Goal: Information Seeking & Learning: Learn about a topic

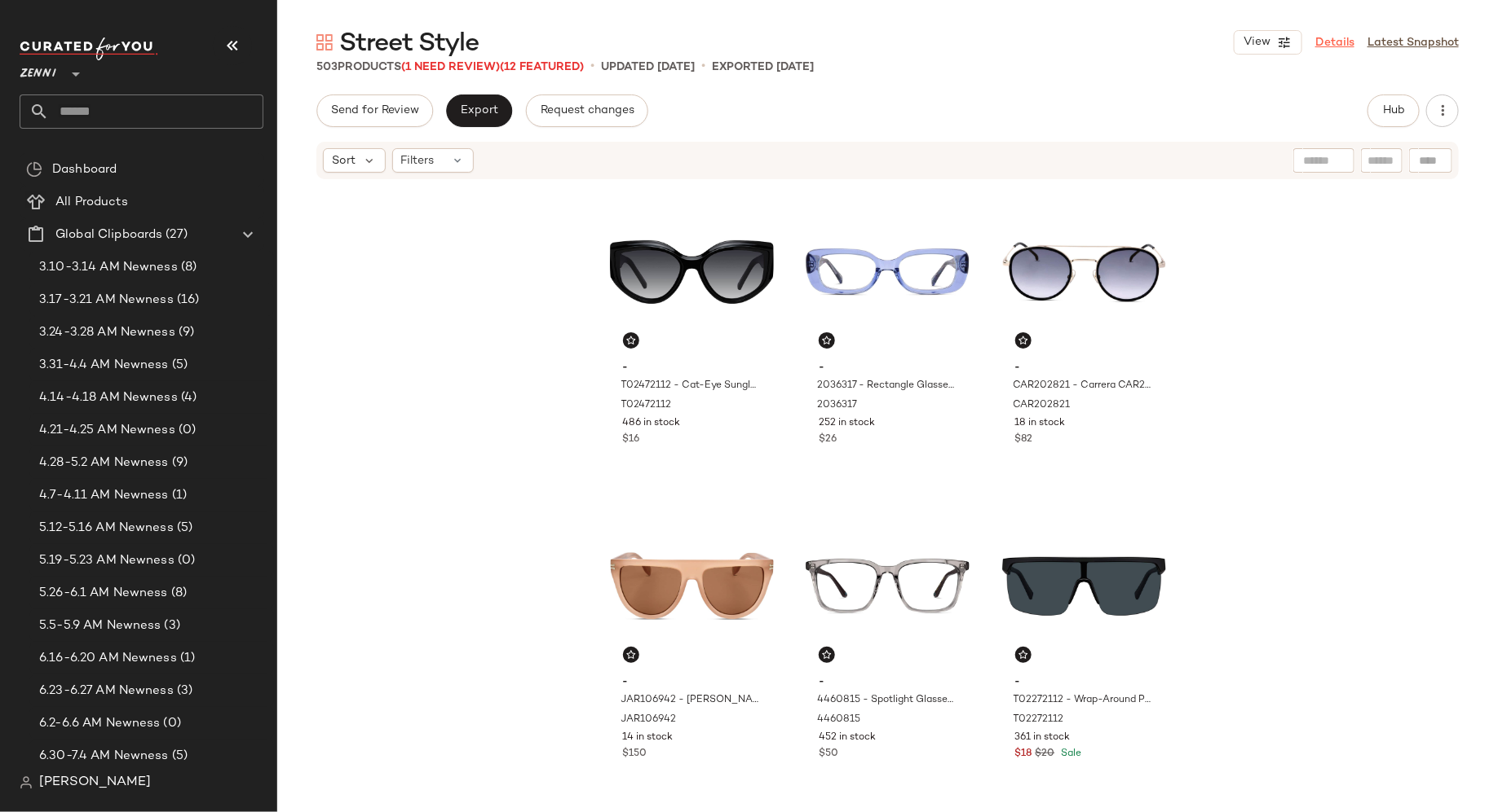
click at [1331, 42] on link "Details" at bounding box center [1334, 43] width 39 height 17
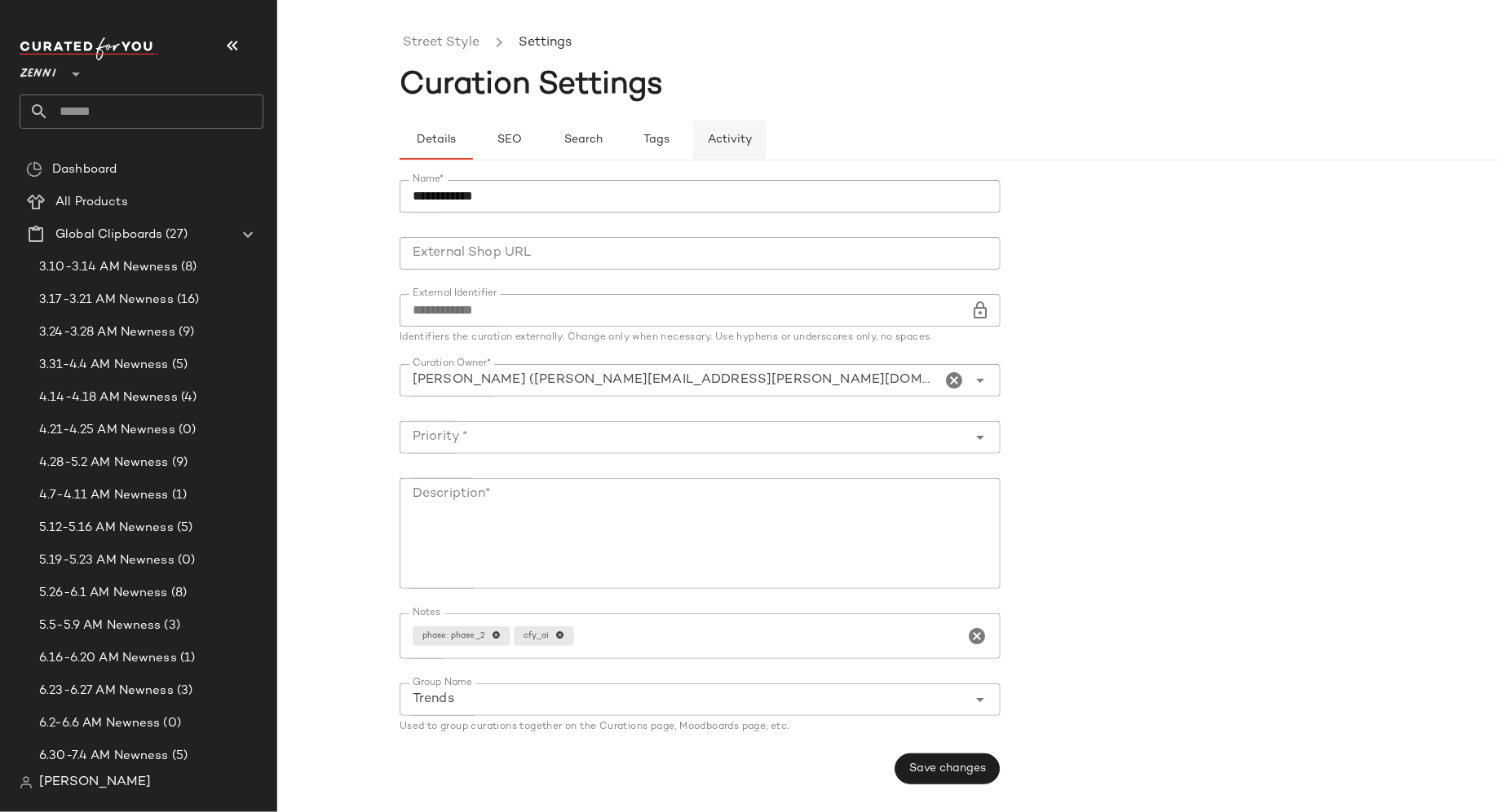
click at [739, 141] on span "Activity" at bounding box center [729, 139] width 45 height 13
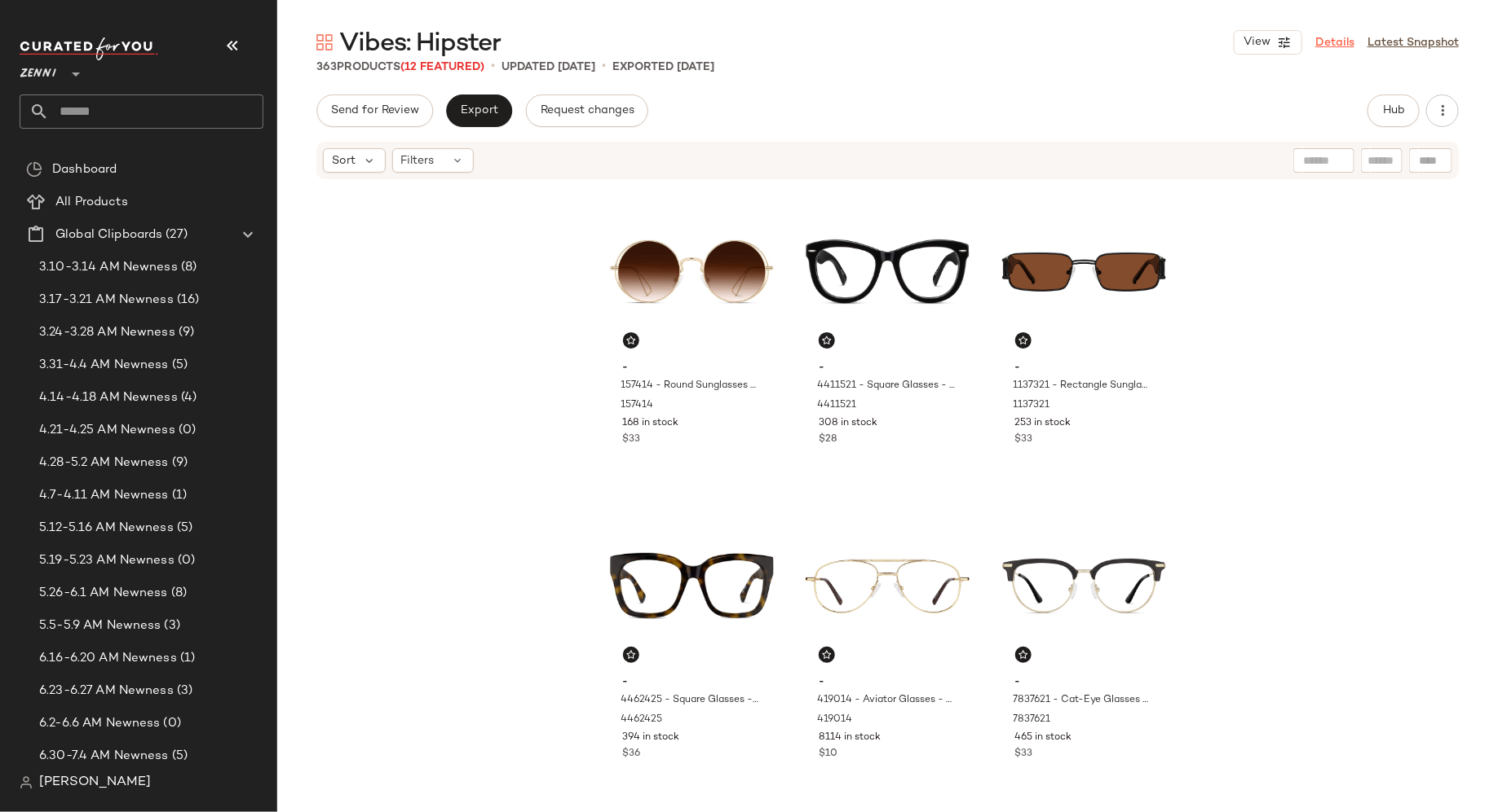
click at [1331, 44] on link "Details" at bounding box center [1334, 43] width 39 height 17
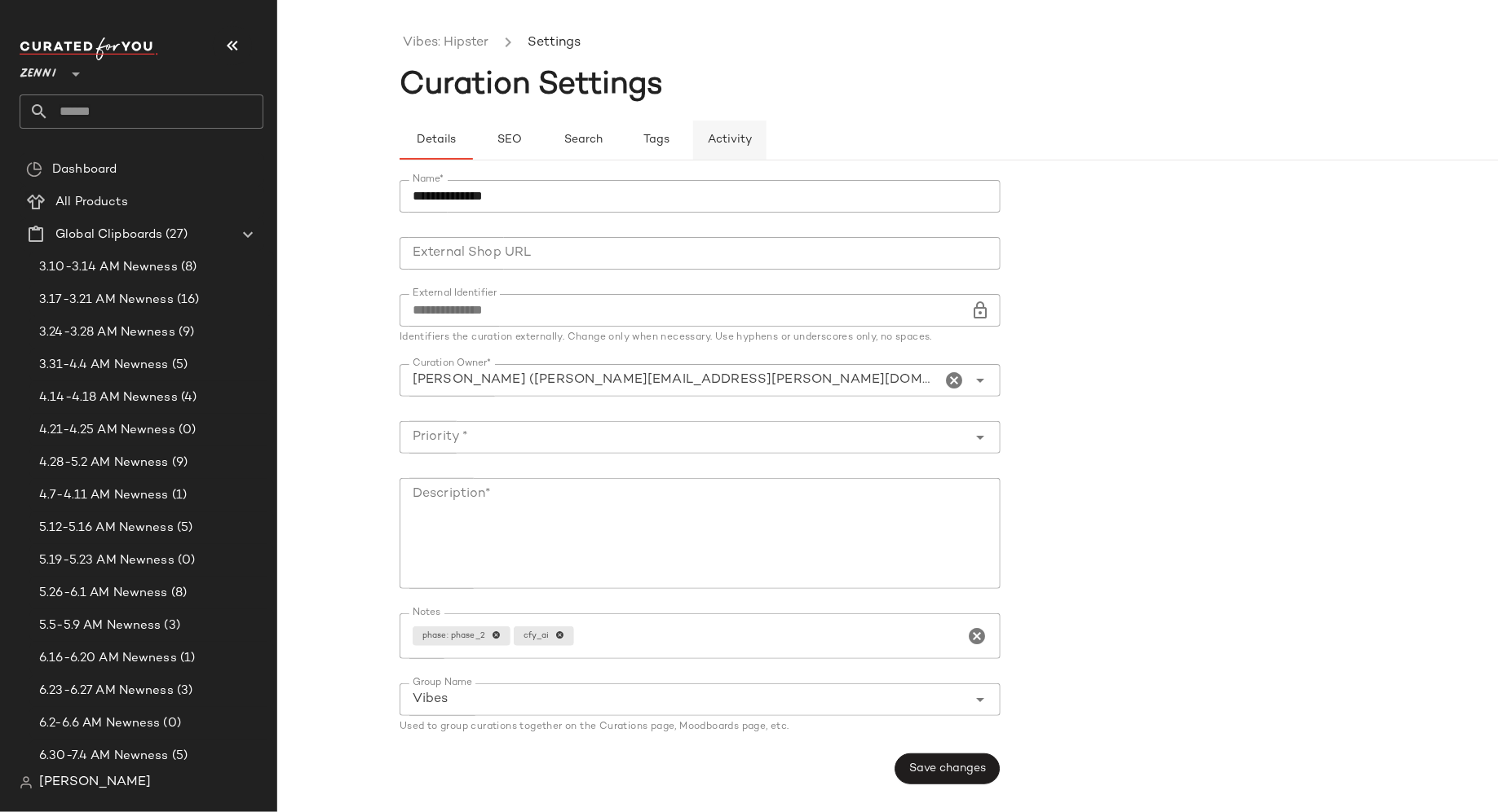
click at [740, 136] on span "Activity" at bounding box center [729, 139] width 45 height 13
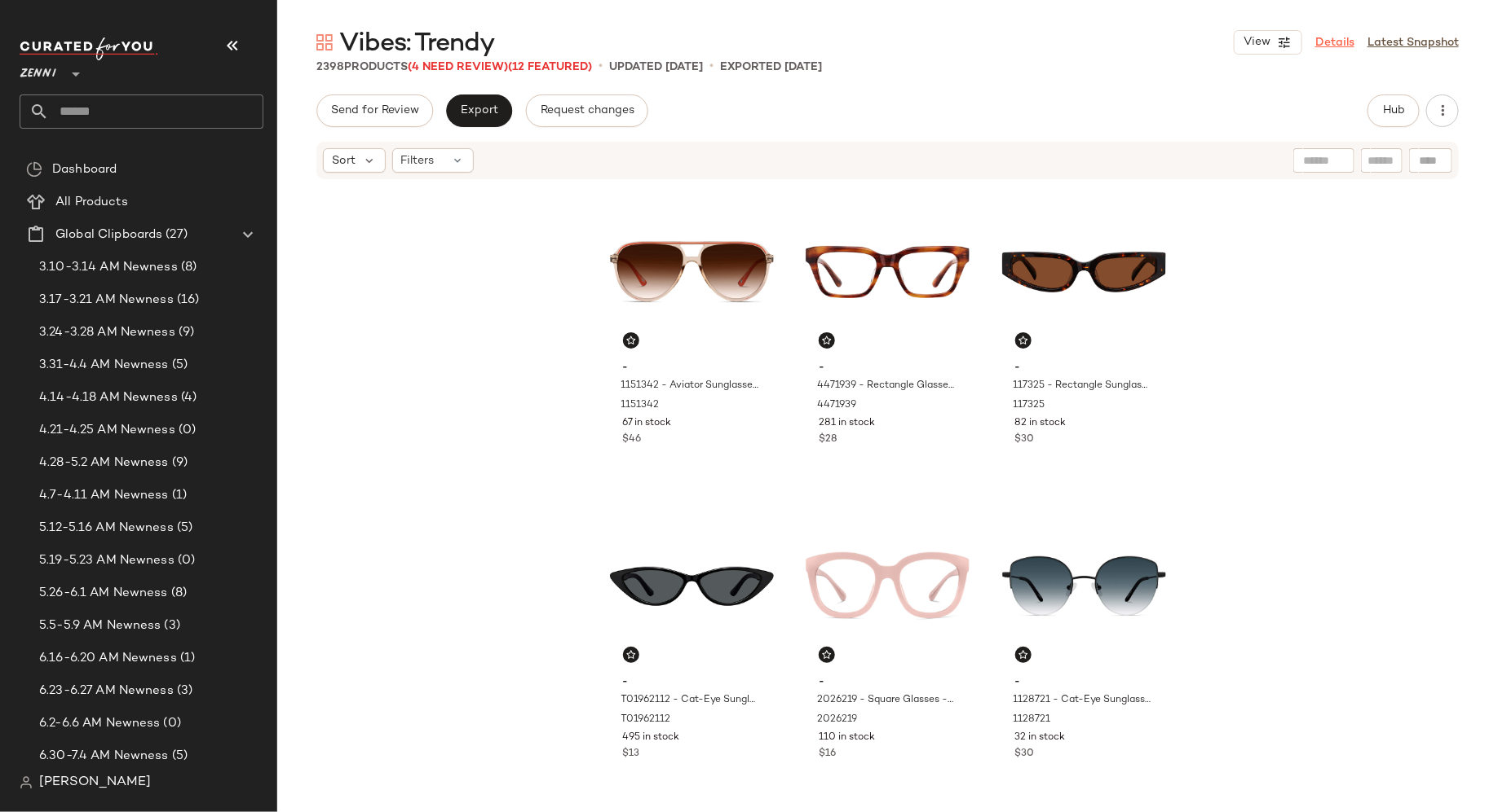
click at [1333, 45] on link "Details" at bounding box center [1334, 43] width 39 height 17
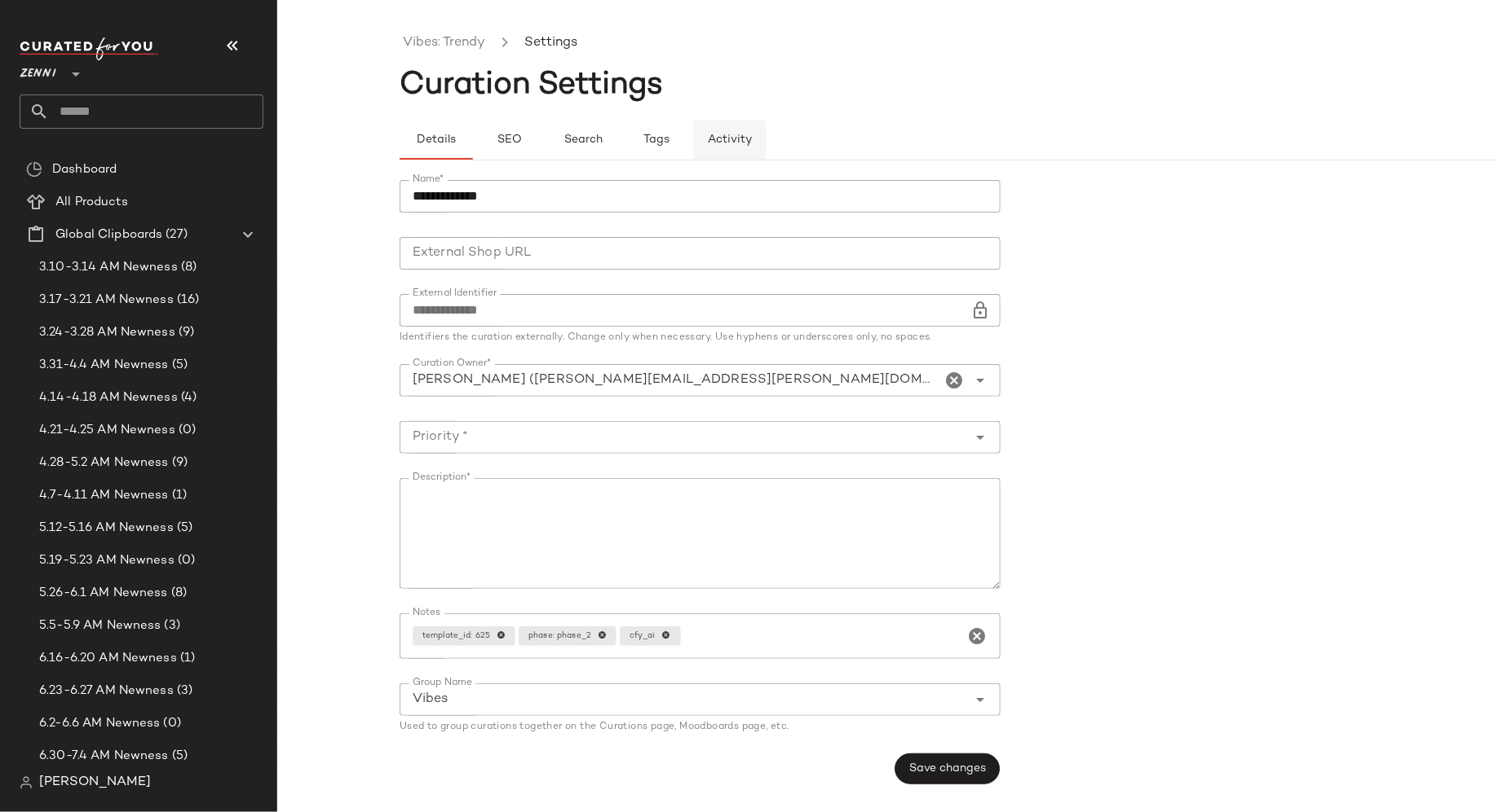
click at [728, 135] on span "Activity" at bounding box center [729, 139] width 45 height 13
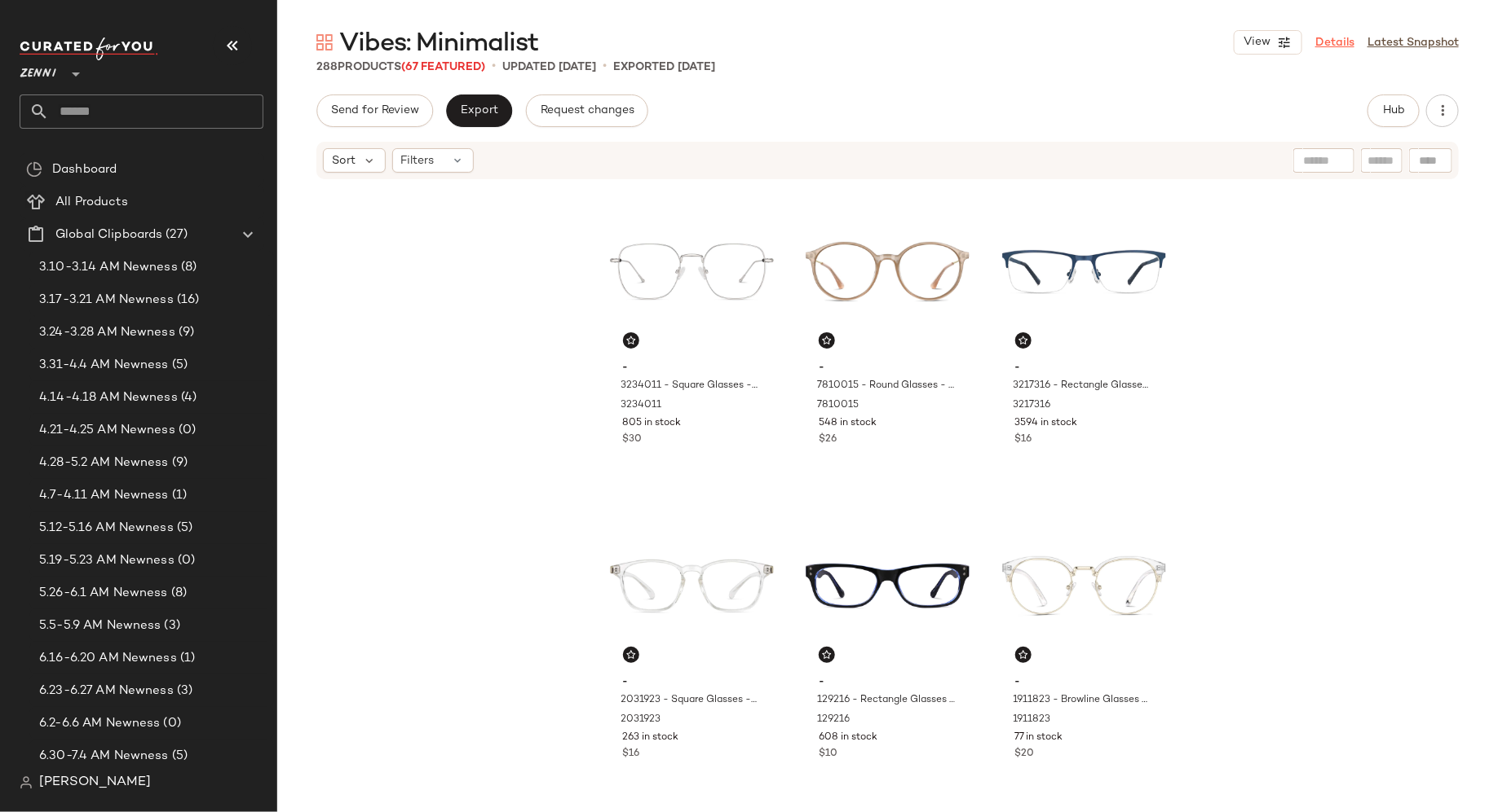
click at [1334, 44] on link "Details" at bounding box center [1334, 43] width 39 height 17
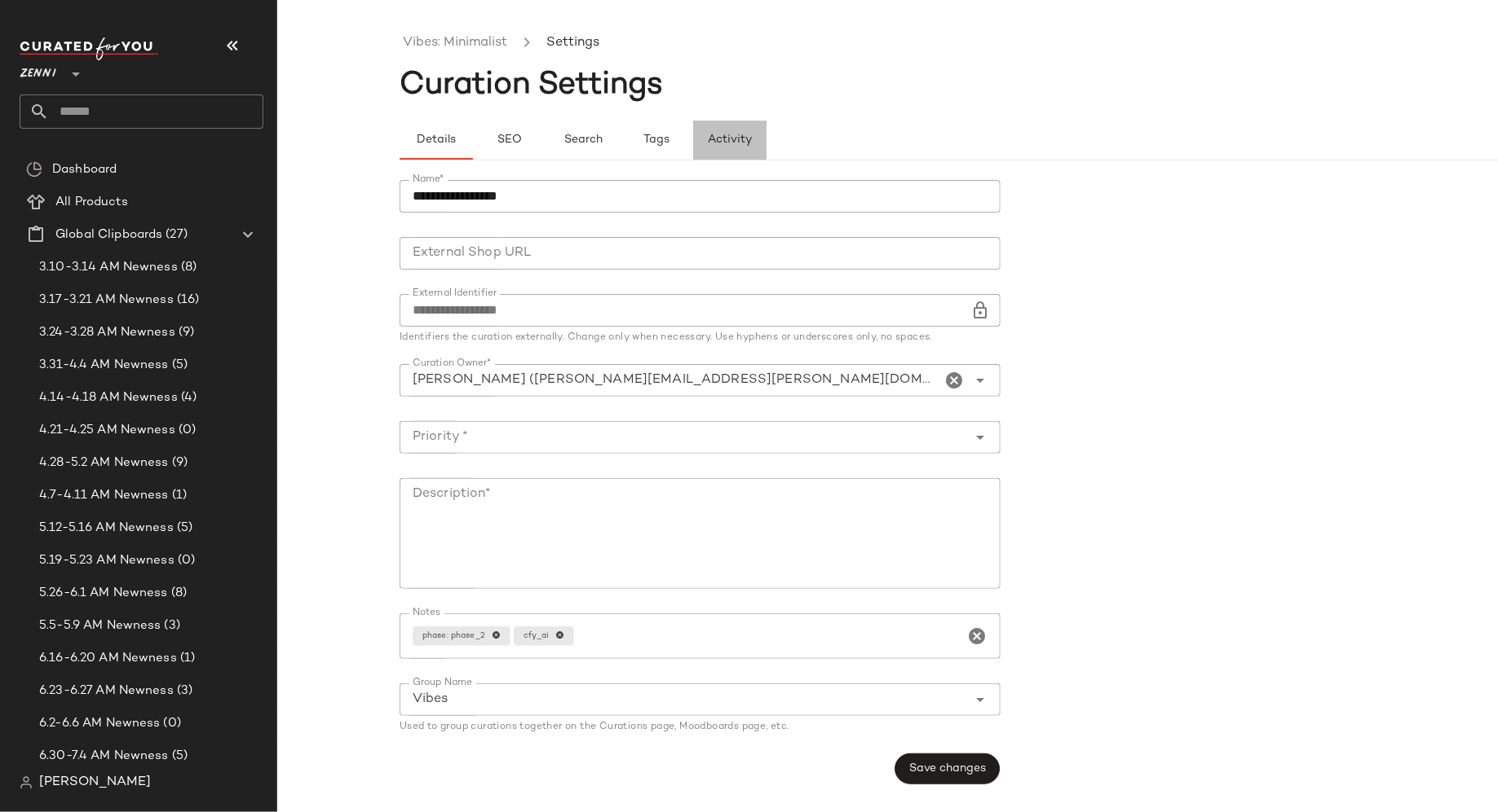
click at [729, 140] on span "Activity" at bounding box center [729, 139] width 45 height 13
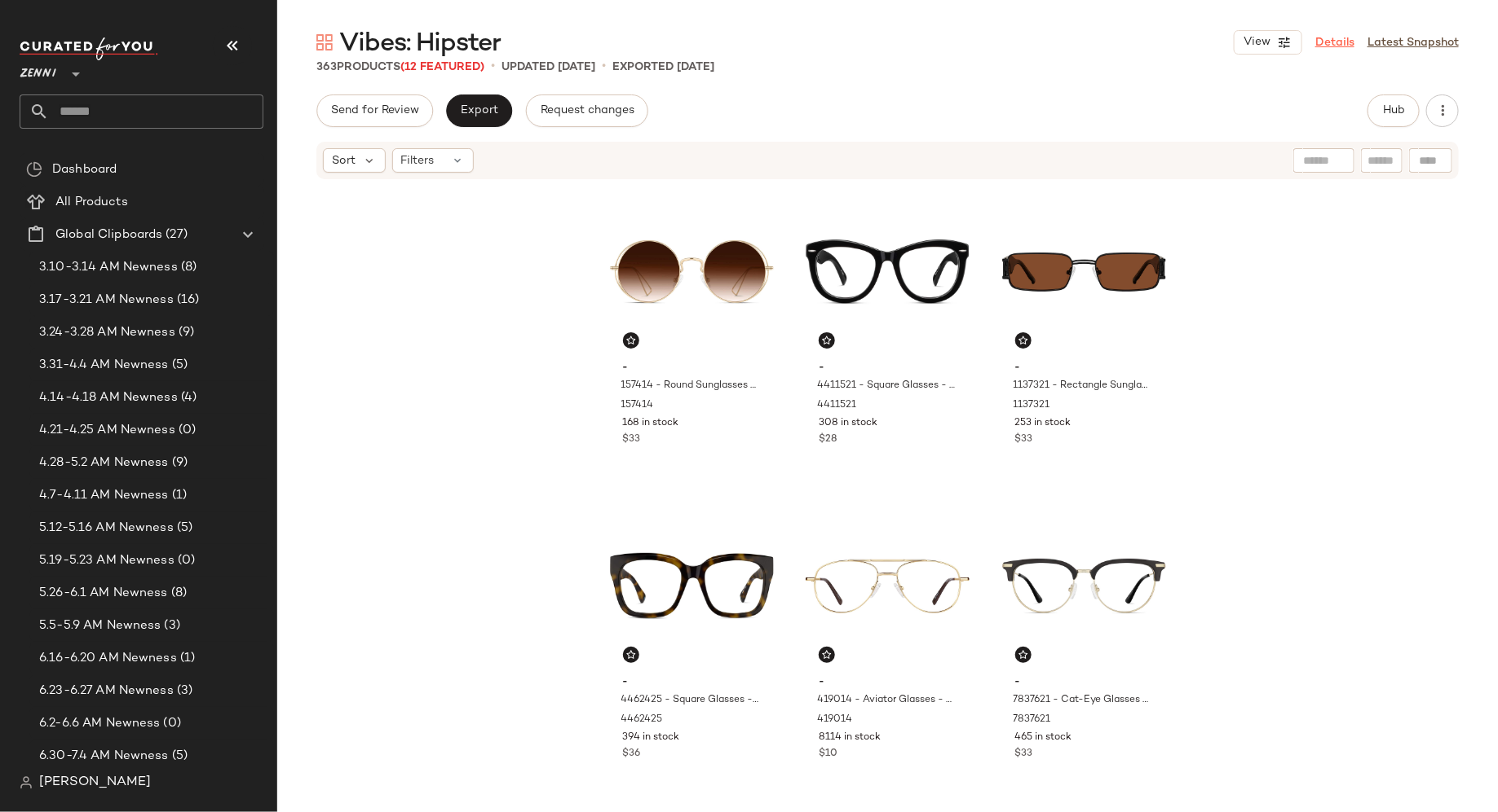
click at [1342, 39] on link "Details" at bounding box center [1334, 43] width 39 height 17
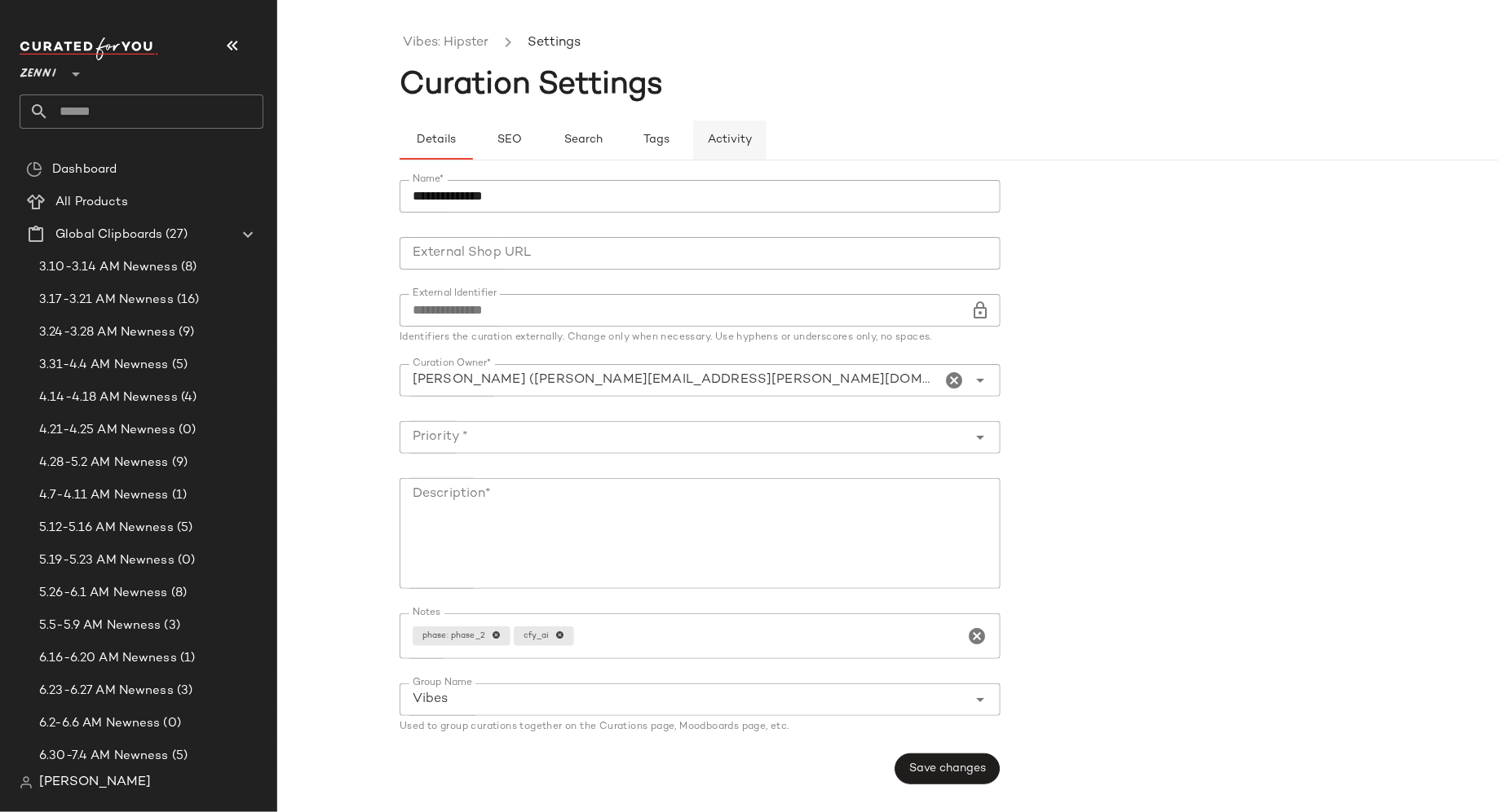
click at [707, 147] on button "Activity" at bounding box center [730, 140] width 74 height 39
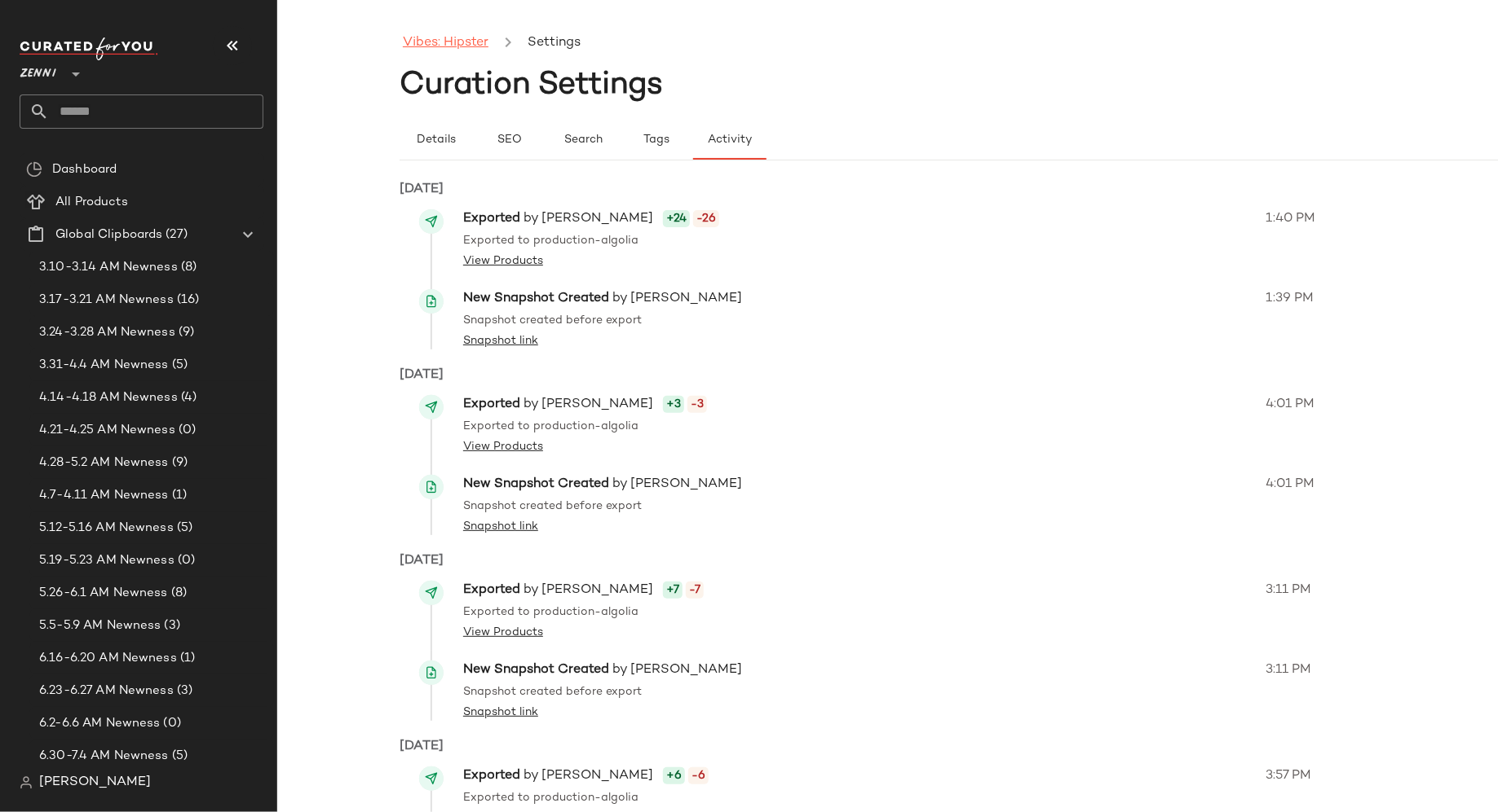
click at [468, 44] on link "Vibes: Hipster" at bounding box center [445, 44] width 85 height 21
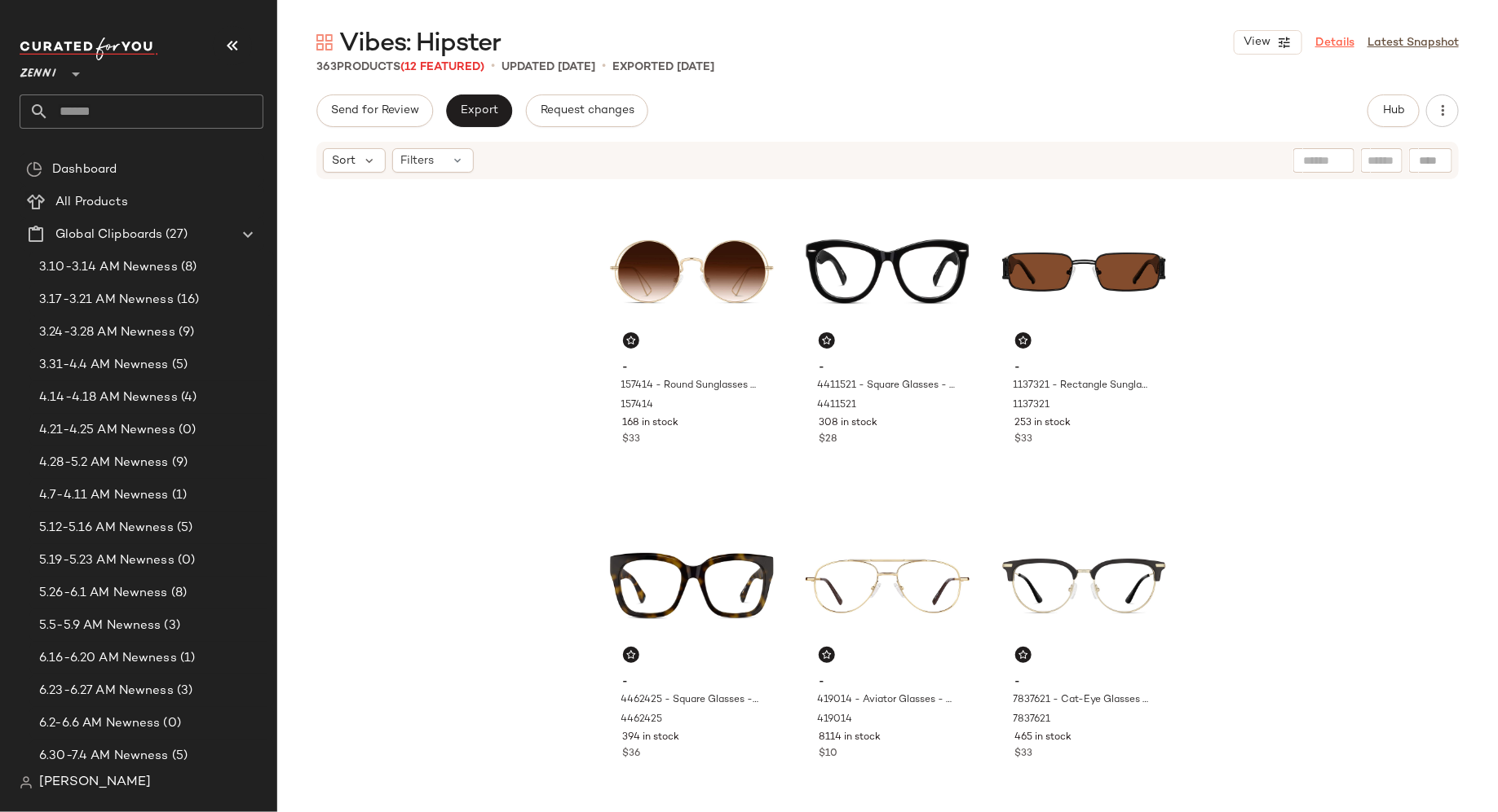
click at [1321, 46] on link "Details" at bounding box center [1334, 43] width 39 height 17
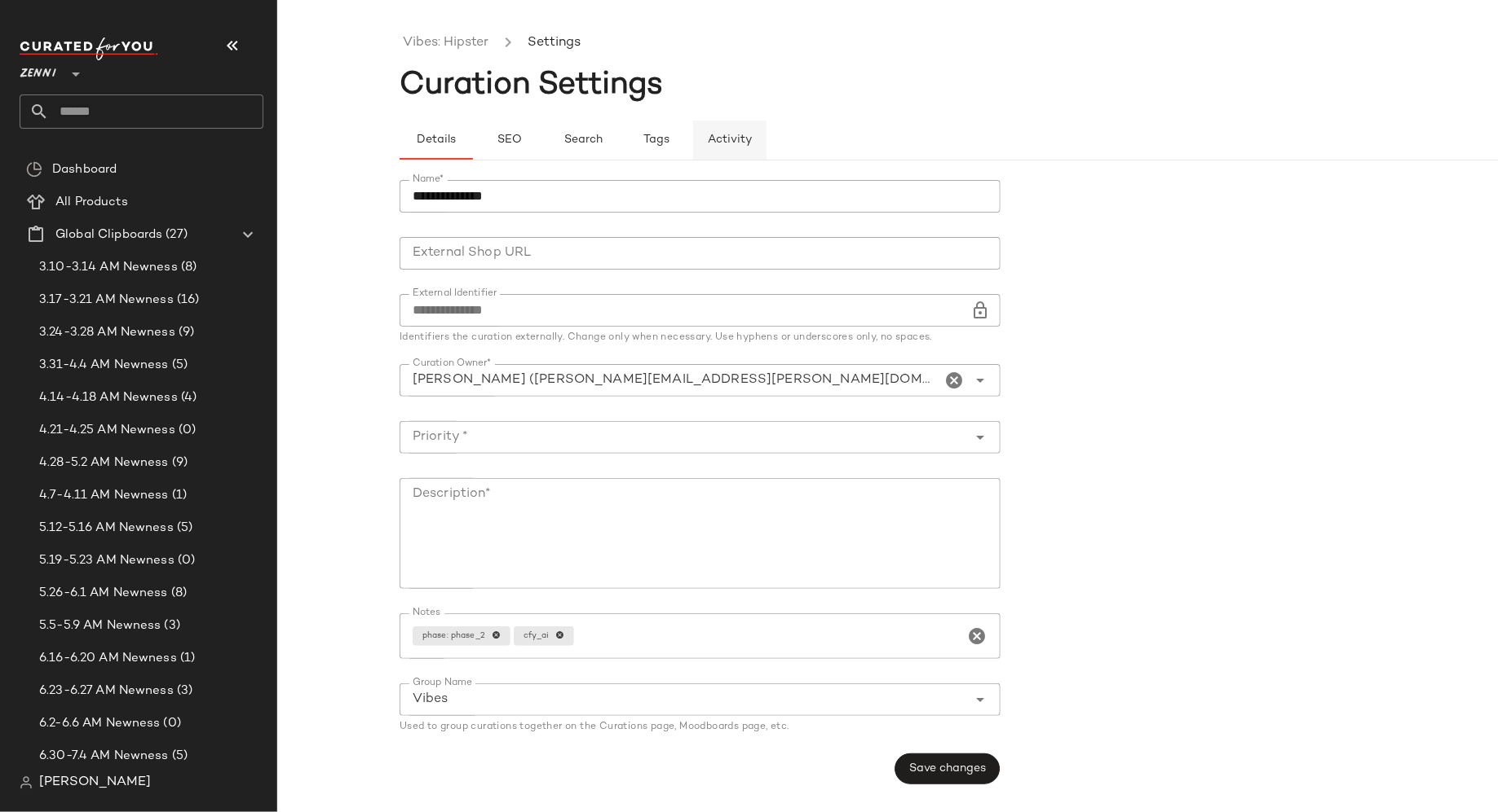
click at [743, 147] on button "Activity" at bounding box center [730, 140] width 74 height 39
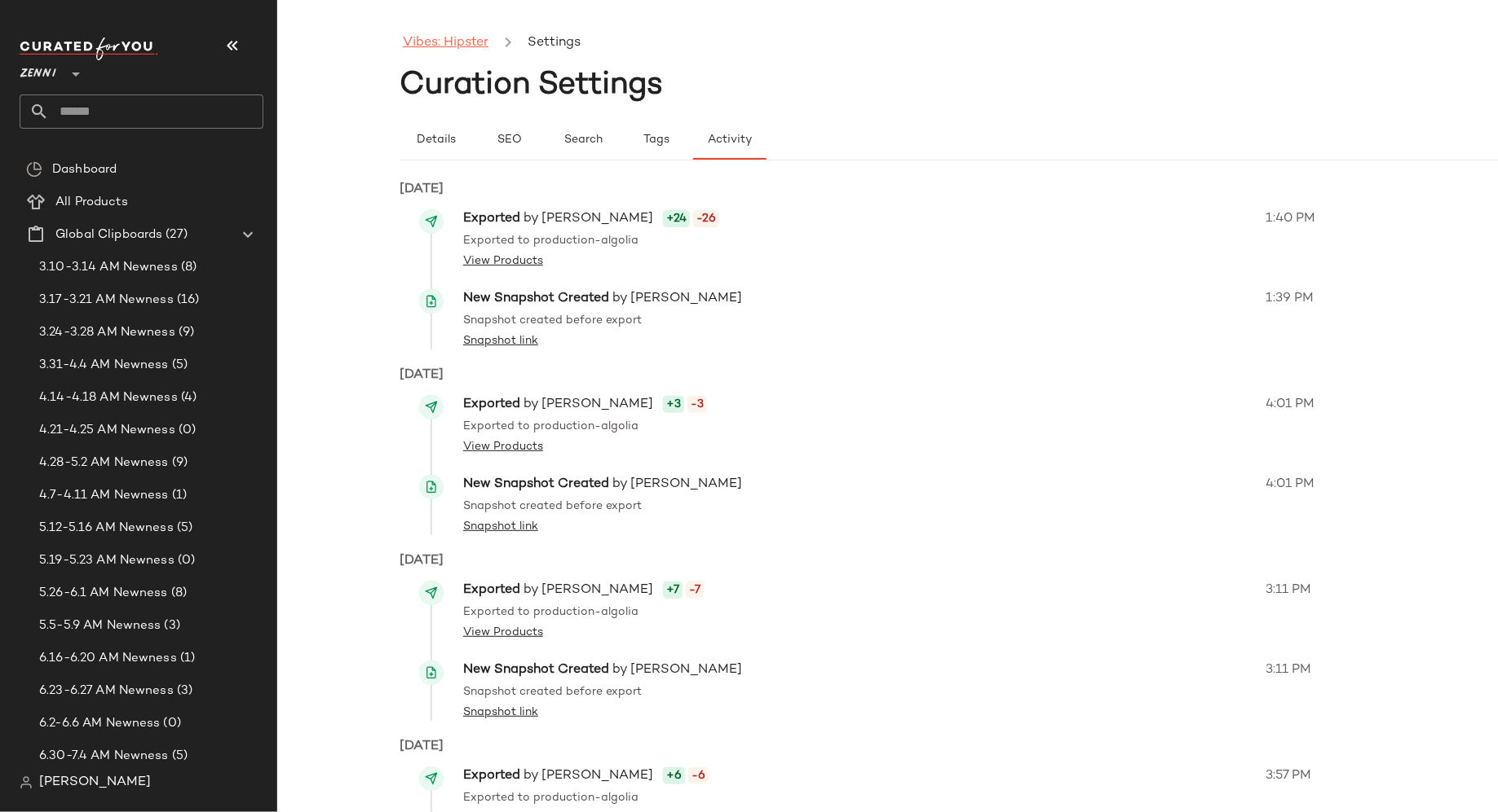
click at [460, 41] on link "Vibes: Hipster" at bounding box center [445, 44] width 85 height 21
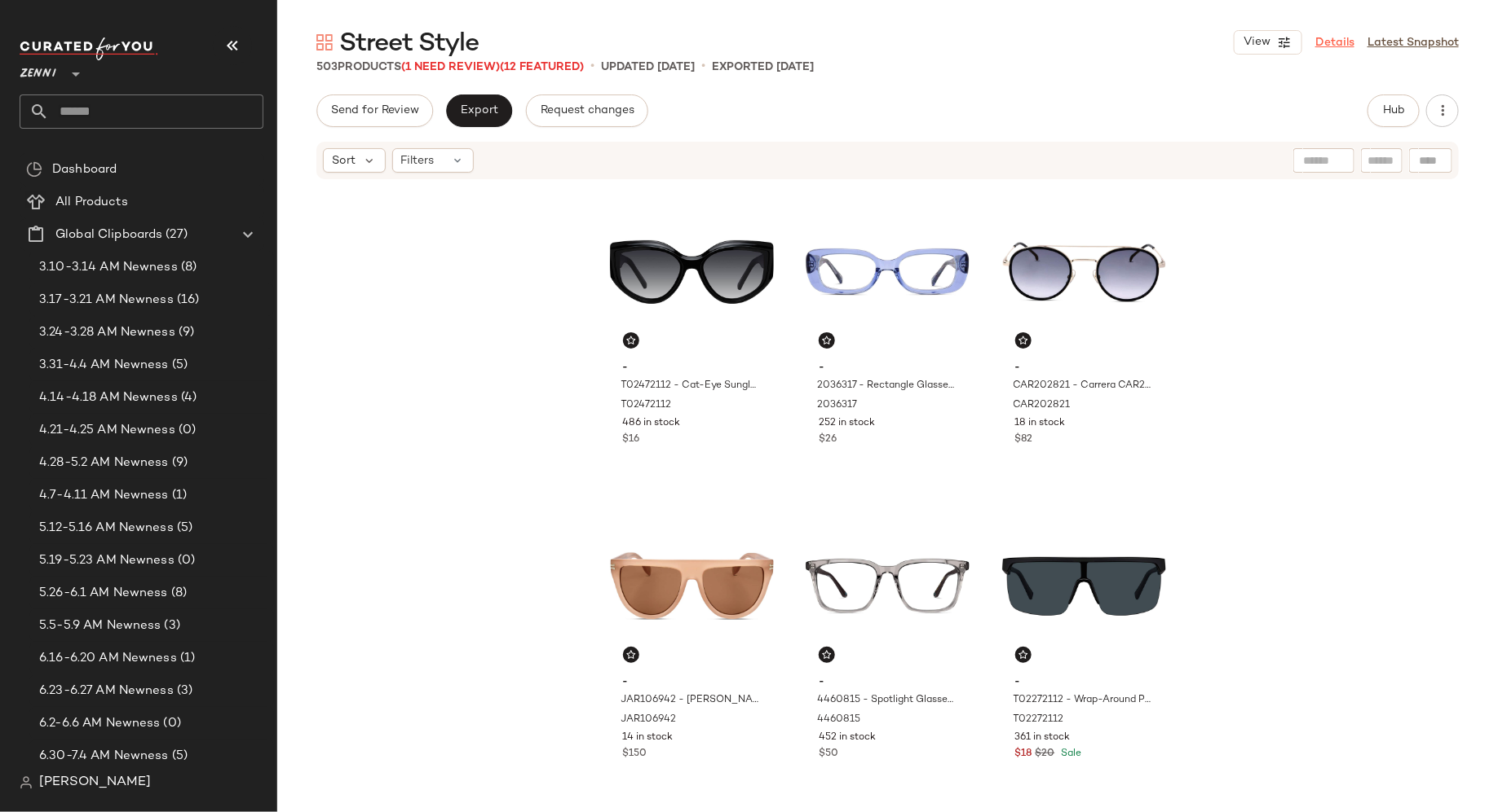
click at [1330, 48] on link "Details" at bounding box center [1334, 43] width 39 height 17
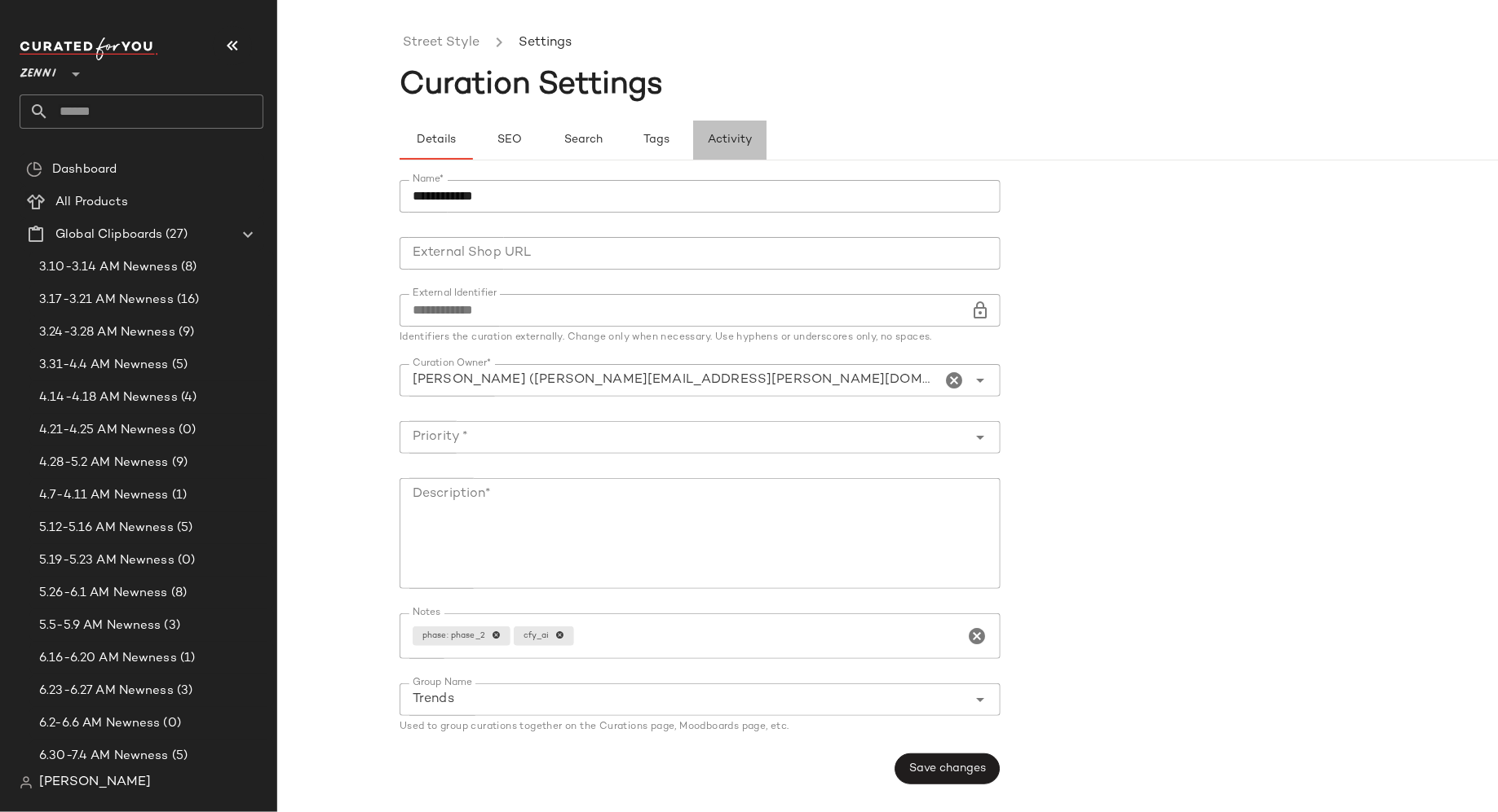
click at [728, 135] on span "Activity" at bounding box center [729, 139] width 45 height 13
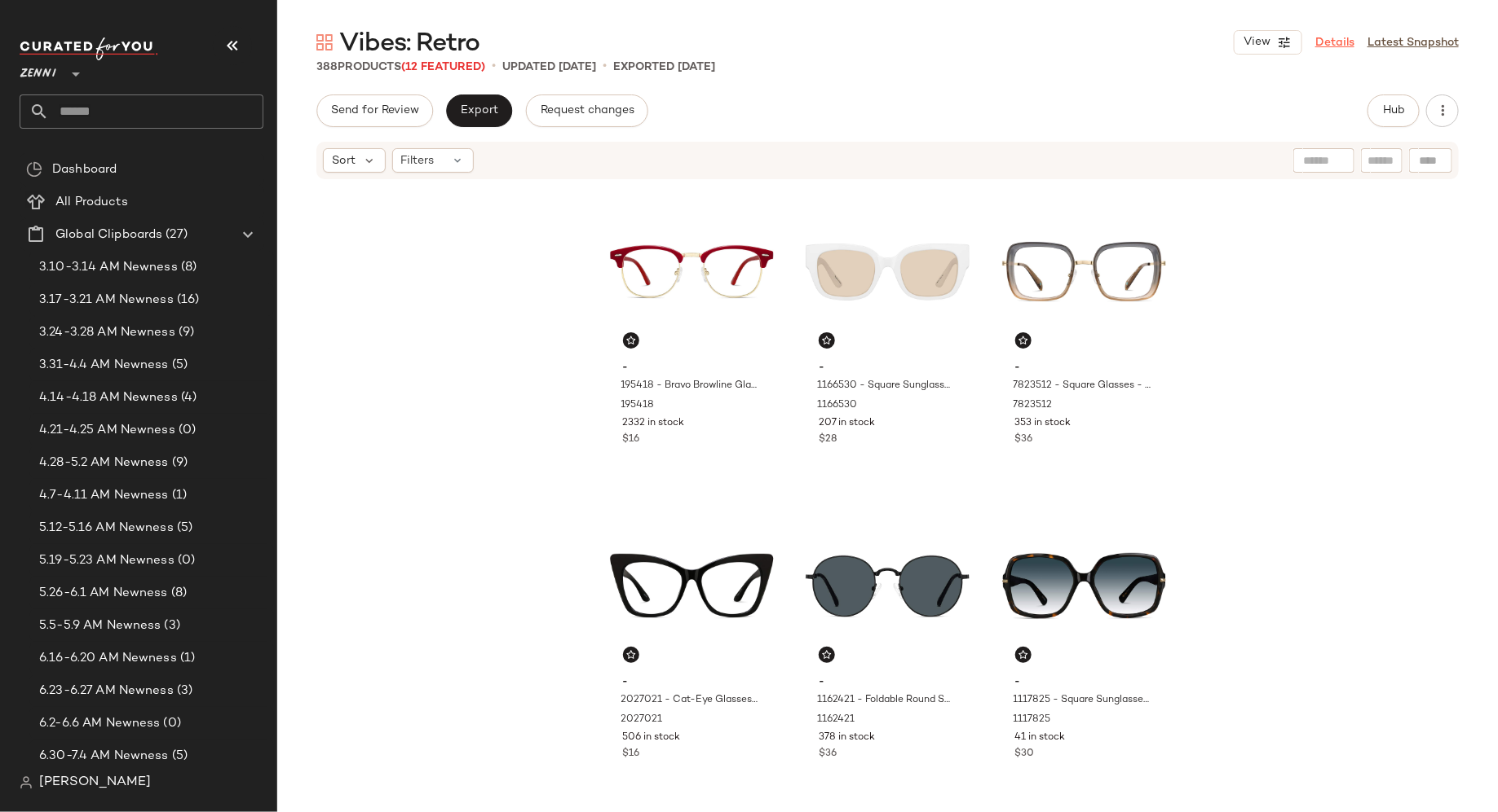
click at [1329, 44] on link "Details" at bounding box center [1334, 43] width 39 height 17
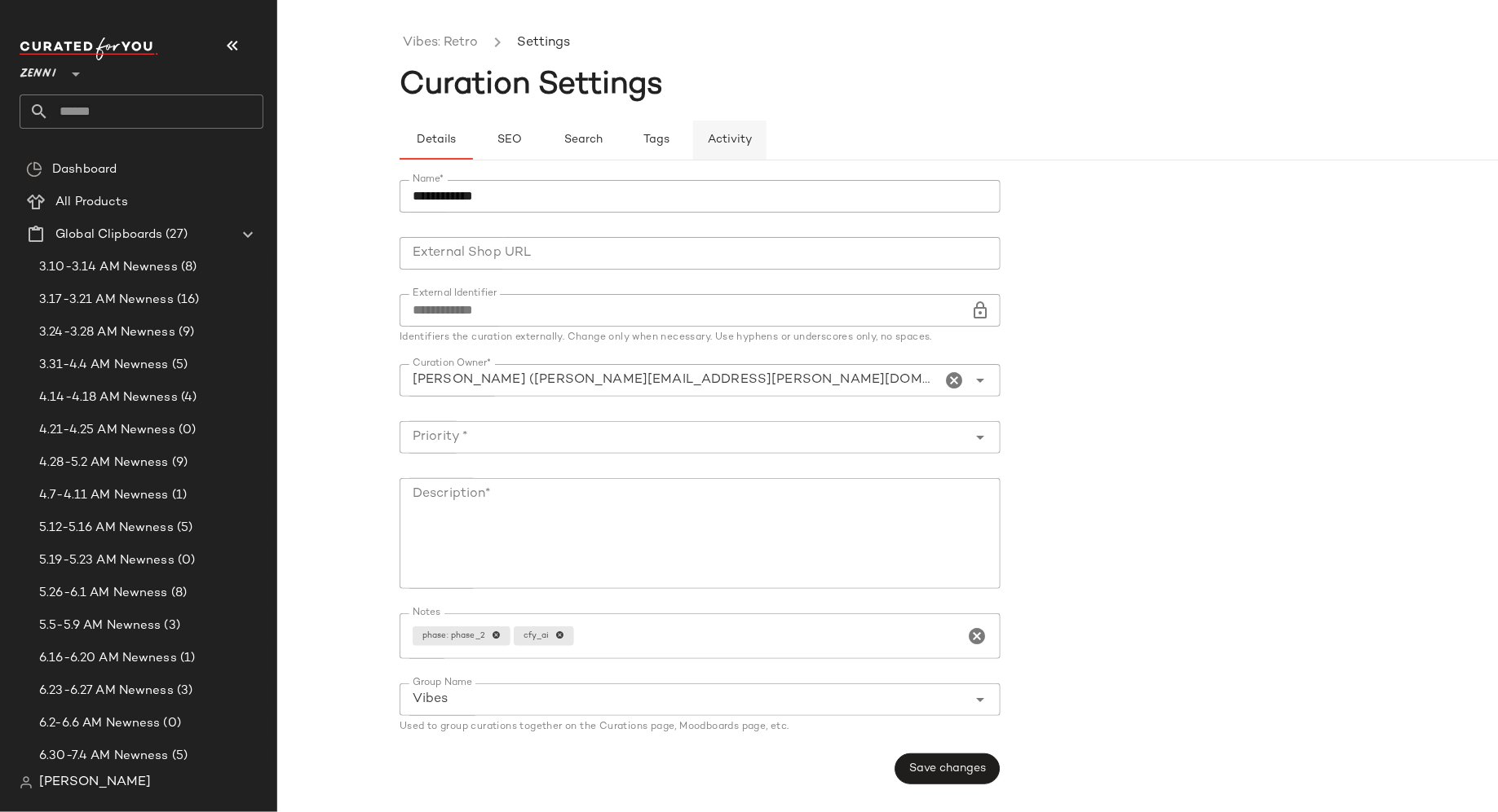
click at [725, 141] on span "Activity" at bounding box center [729, 139] width 45 height 13
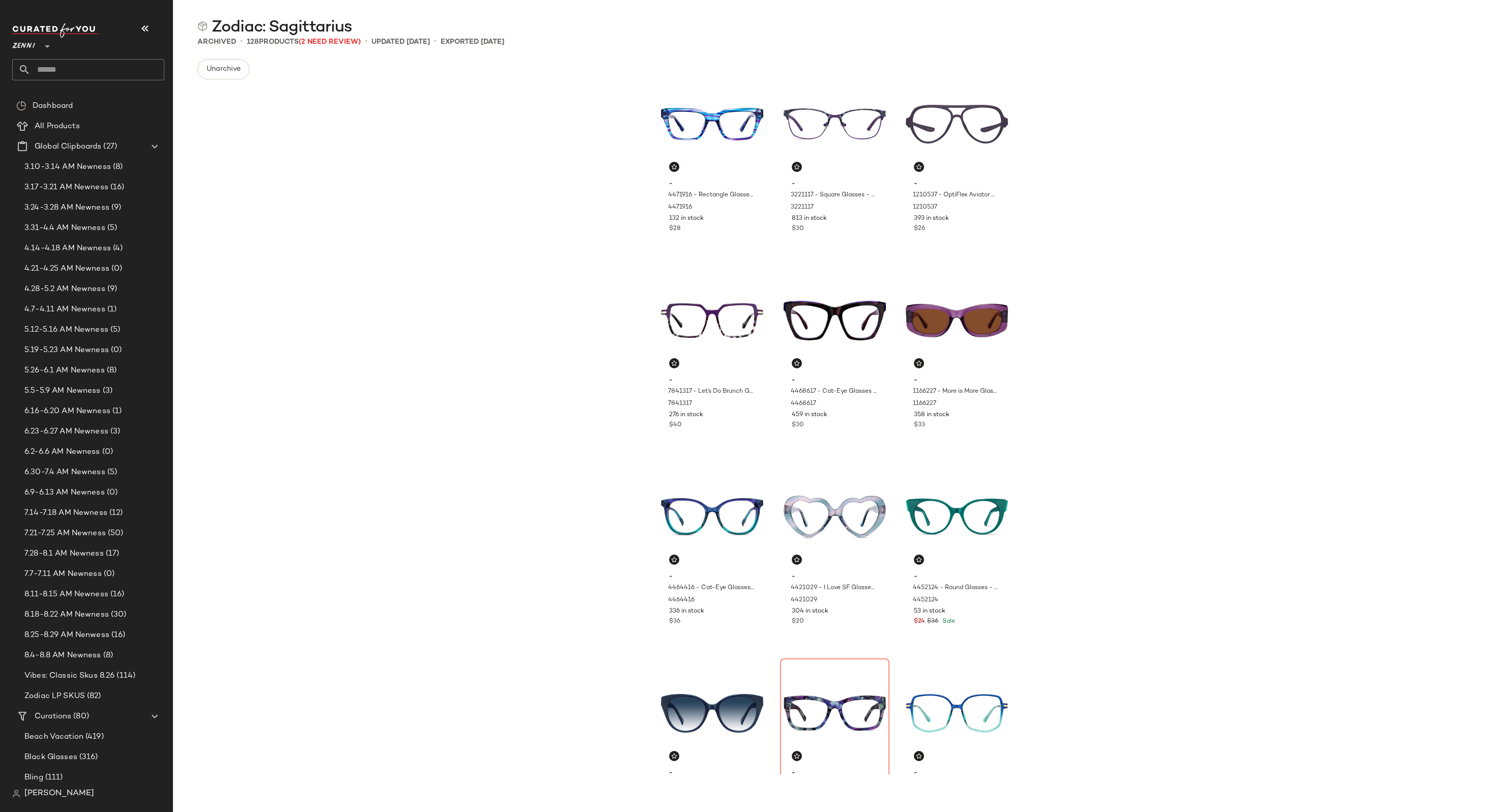
scroll to position [18, 0]
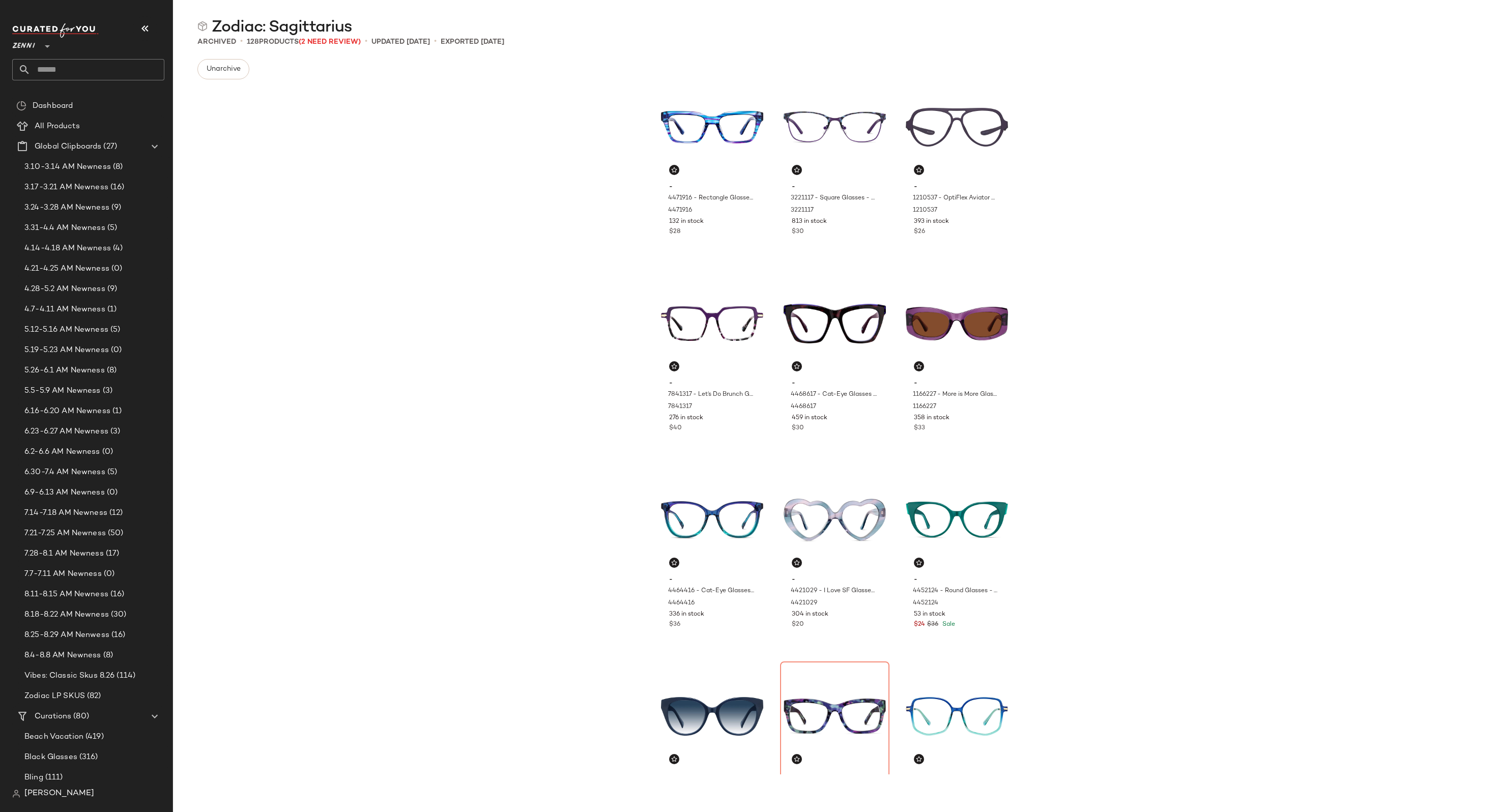
click at [485, 351] on div "- 4471916 - Rectangle Glasses - Blue - Acetate 4471916 132 in stock $28 - 32211…" at bounding box center [834, 431] width 1323 height 687
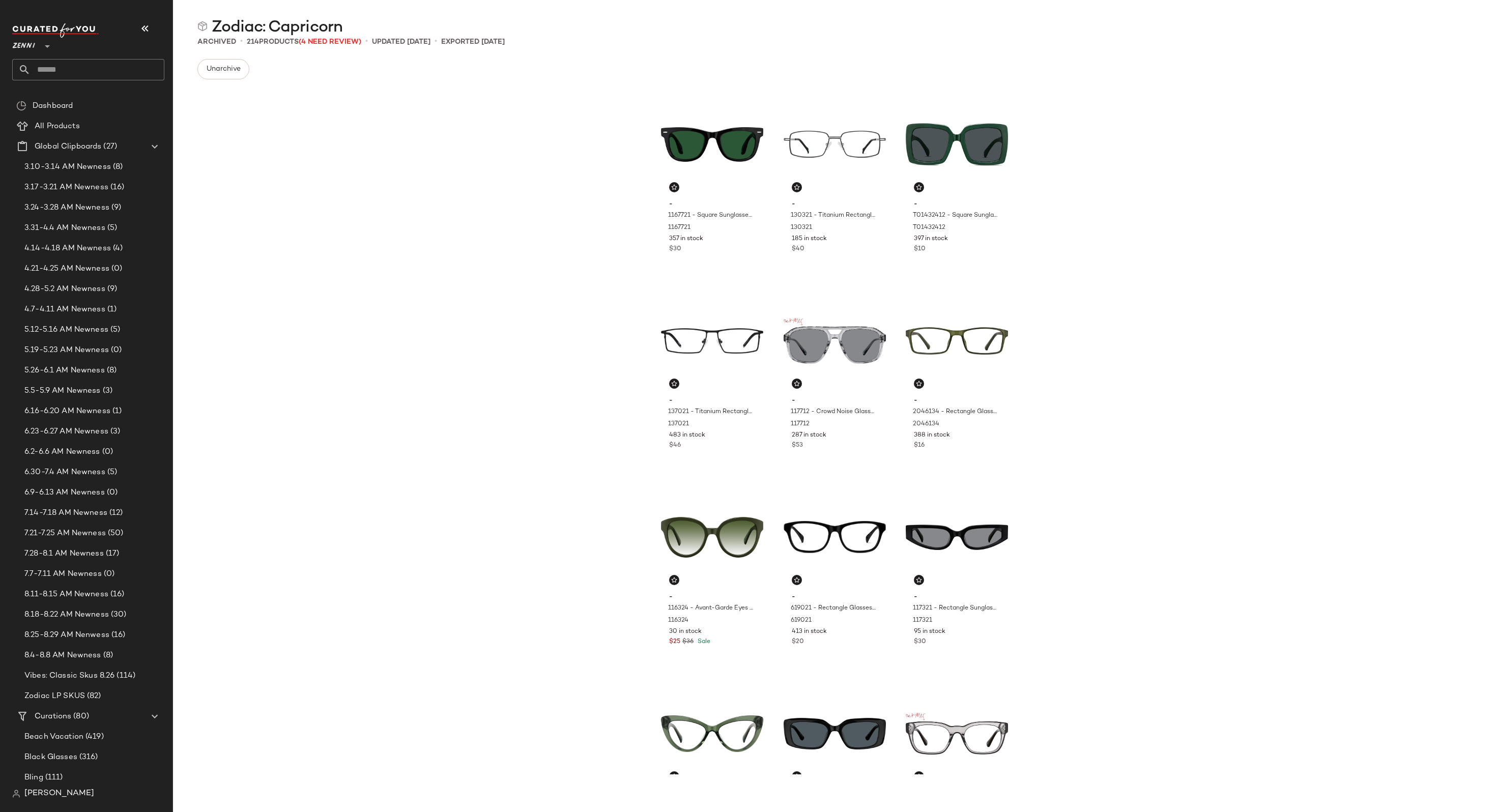
click at [1243, 312] on div "- 1167721 - Square Sunglasses - Black - Plastic 1167721 357 in stock $30 - 1303…" at bounding box center [834, 431] width 1323 height 687
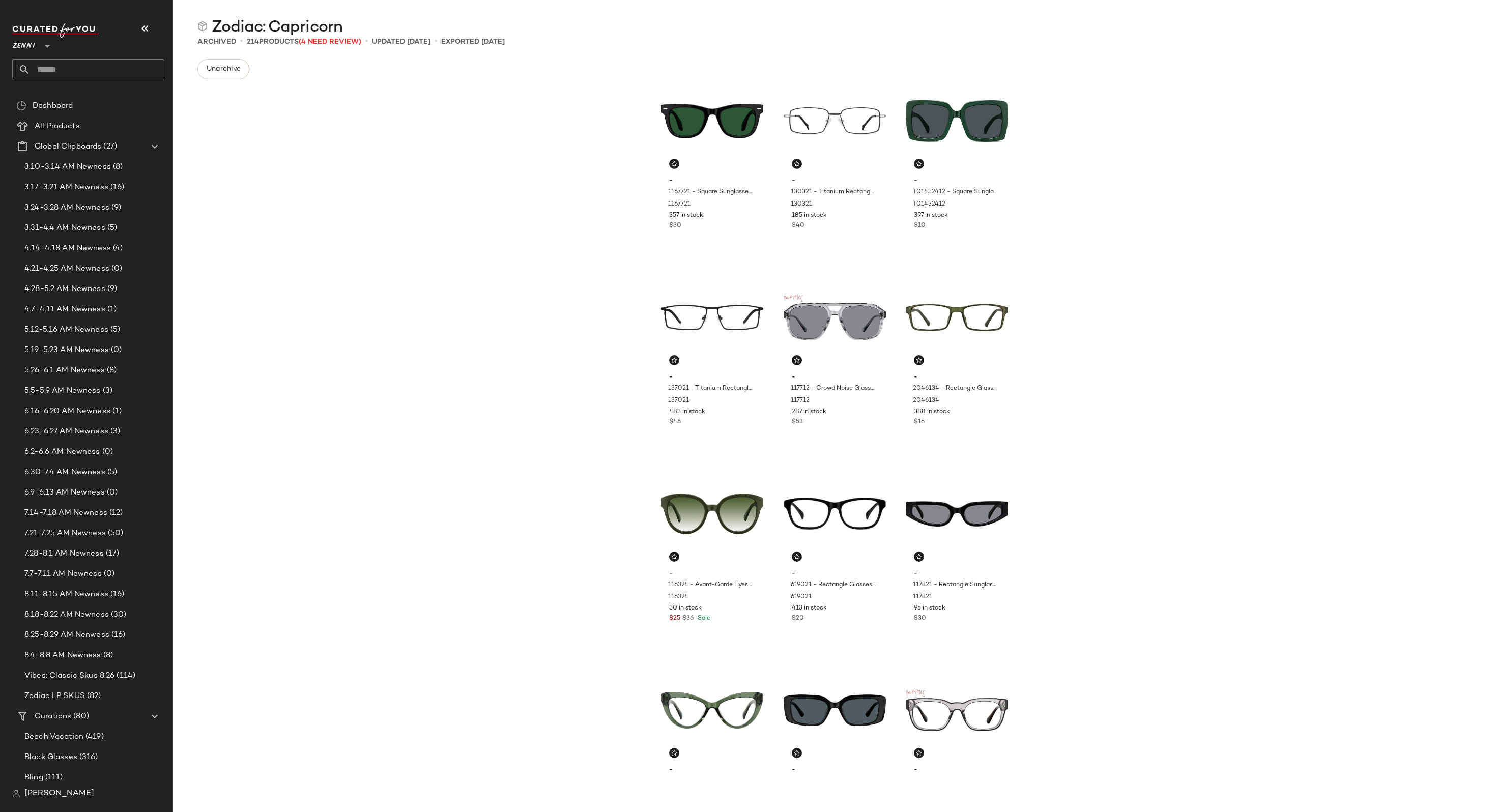
scroll to position [31, 0]
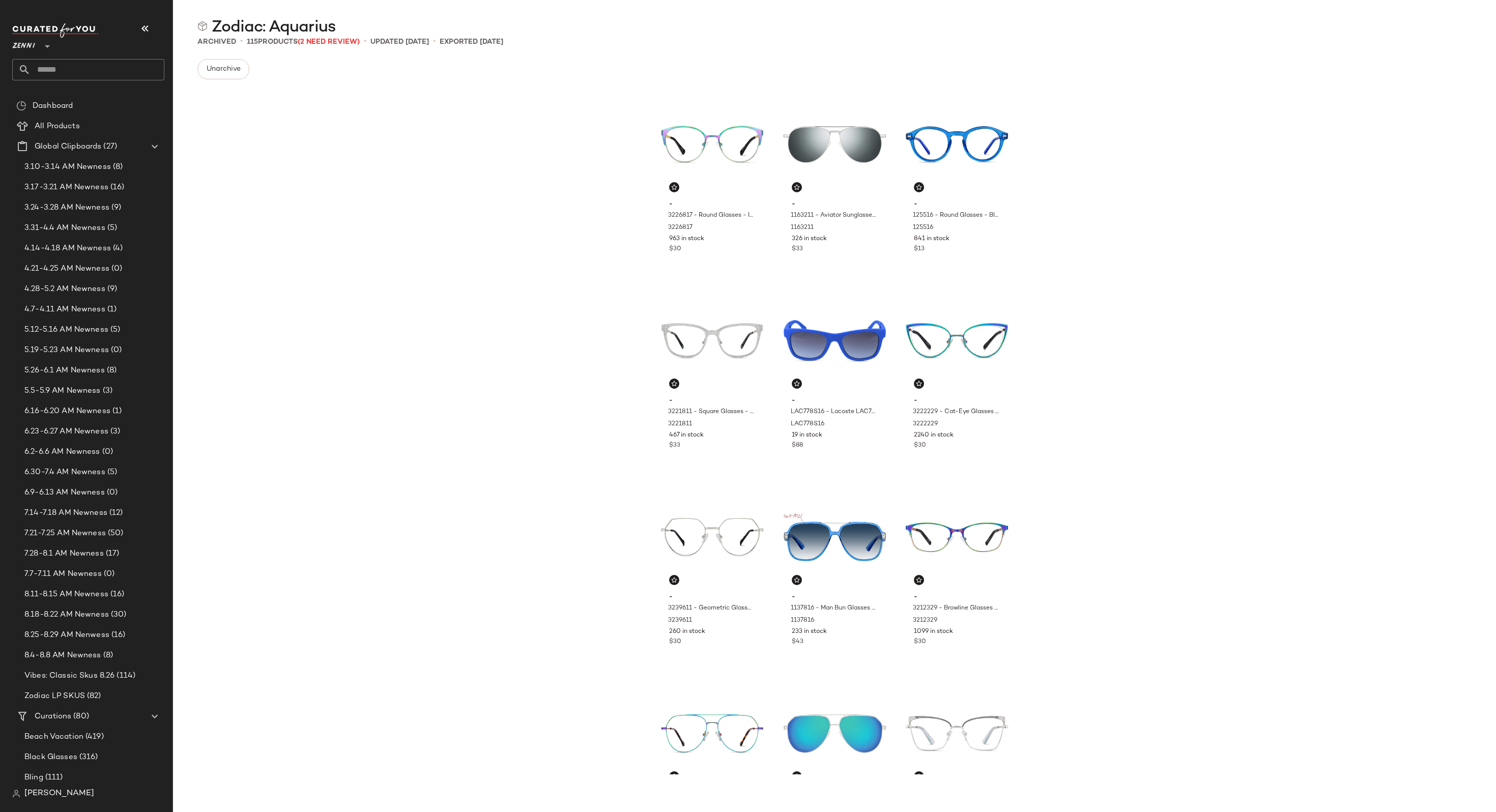
click at [1168, 318] on div "- 3226817 - Round Glasses - Iridescent - Stainless Steel 3226817 963 in stock $…" at bounding box center [834, 431] width 1323 height 687
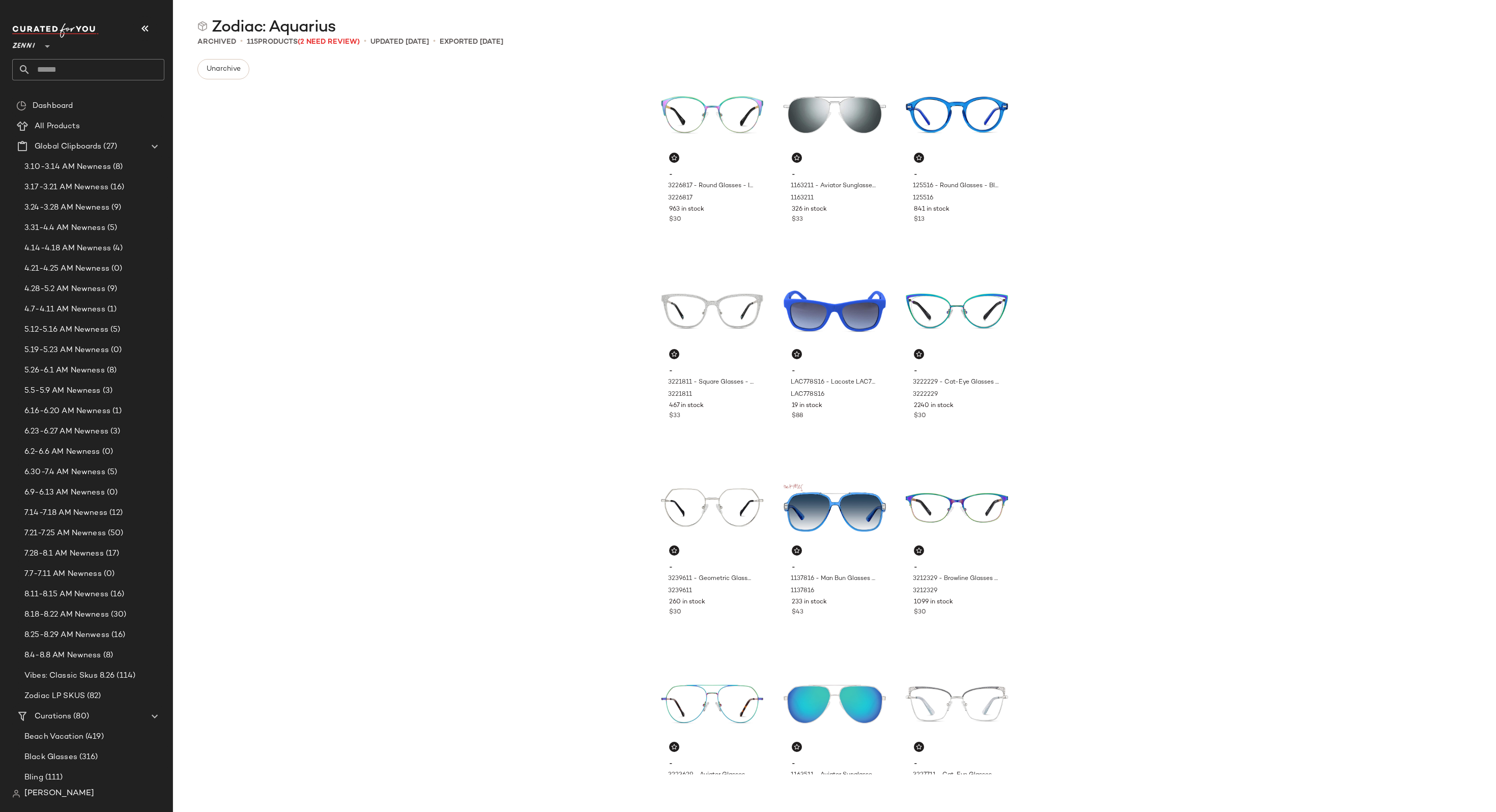
scroll to position [37, 0]
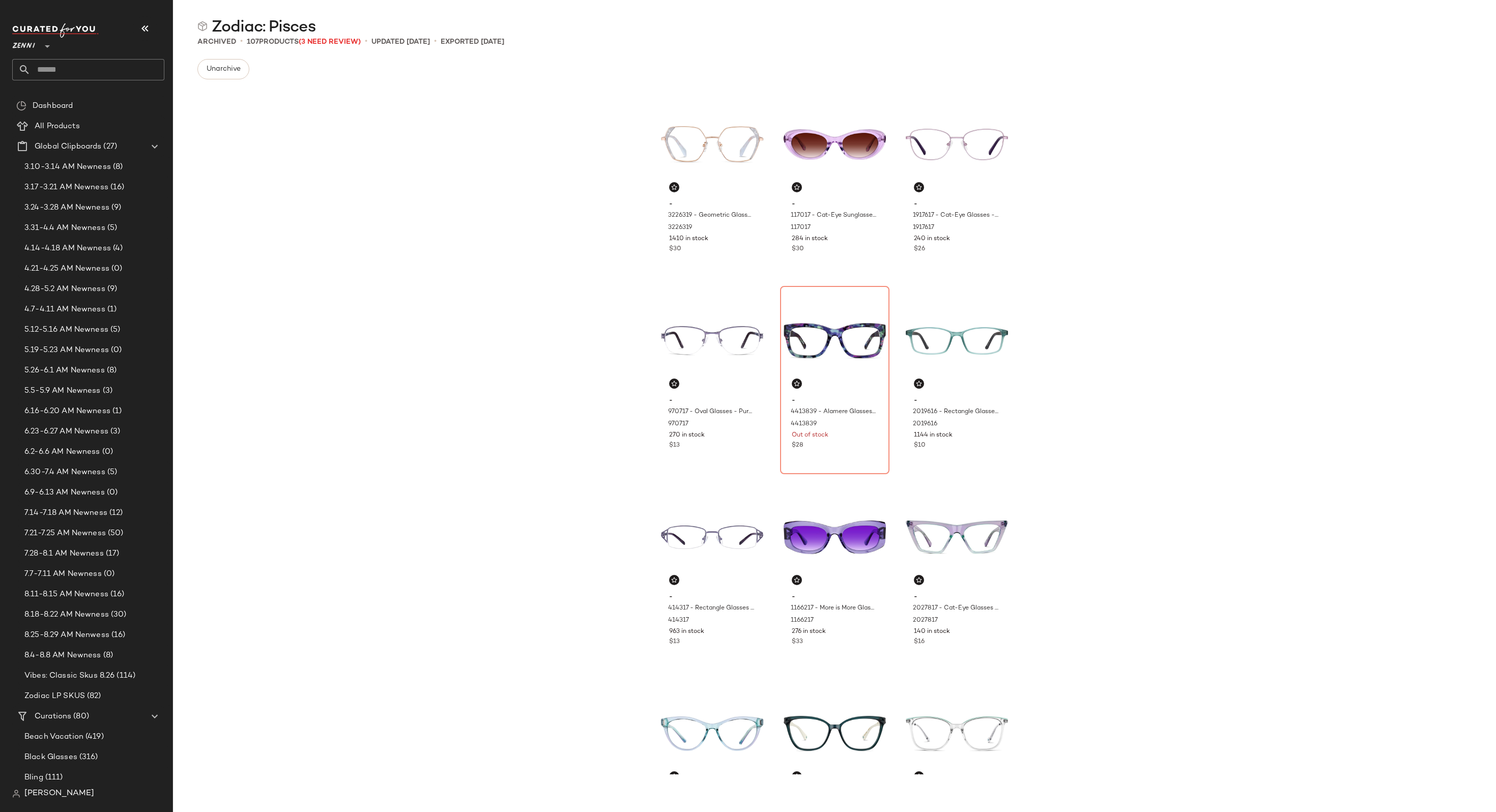
click at [233, 436] on div "- 3226319 - Geometric Glasses - Opal - Stainless Steel 3226319 1410 in stock $3…" at bounding box center [834, 431] width 1323 height 687
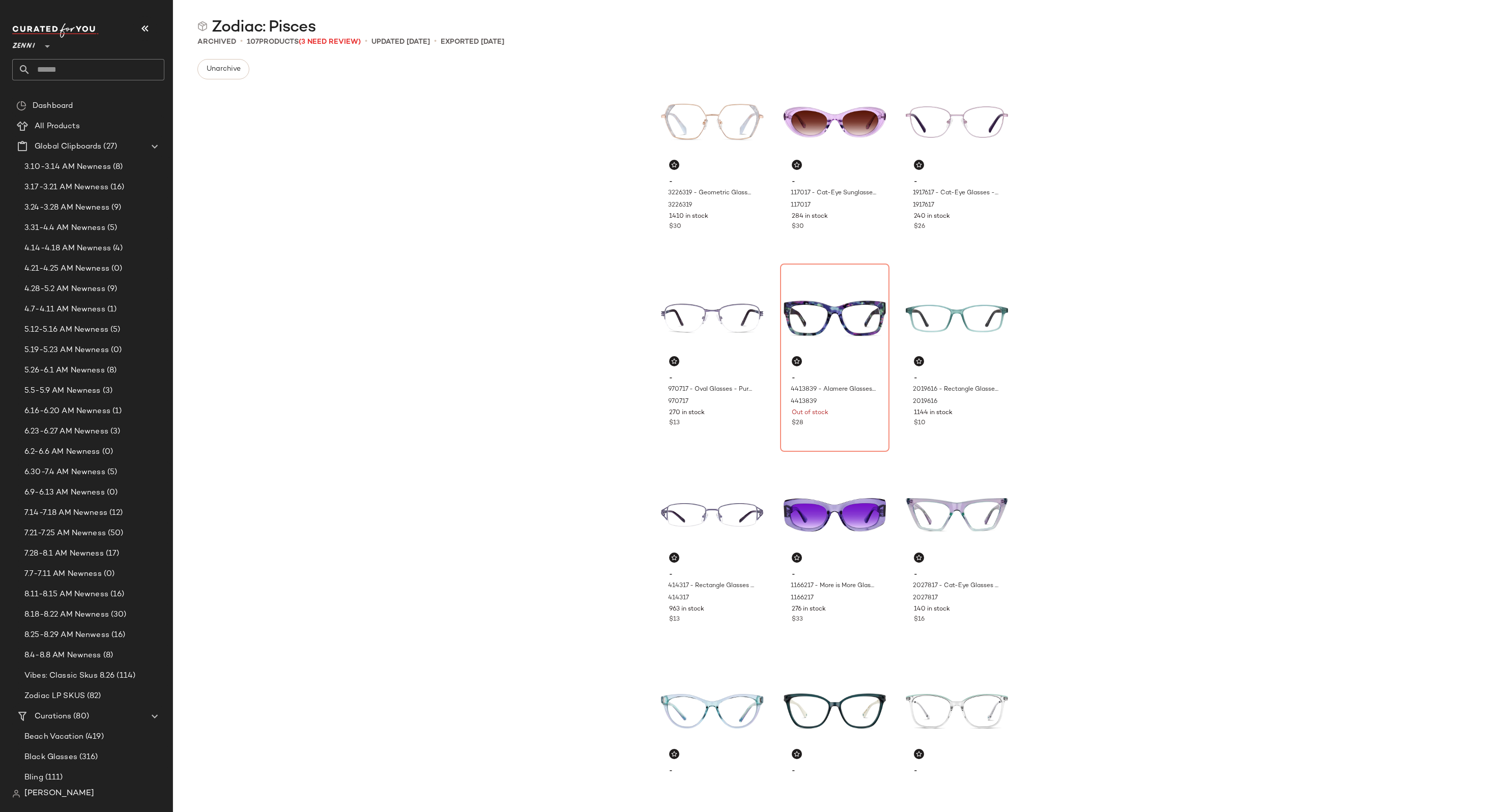
scroll to position [31, 0]
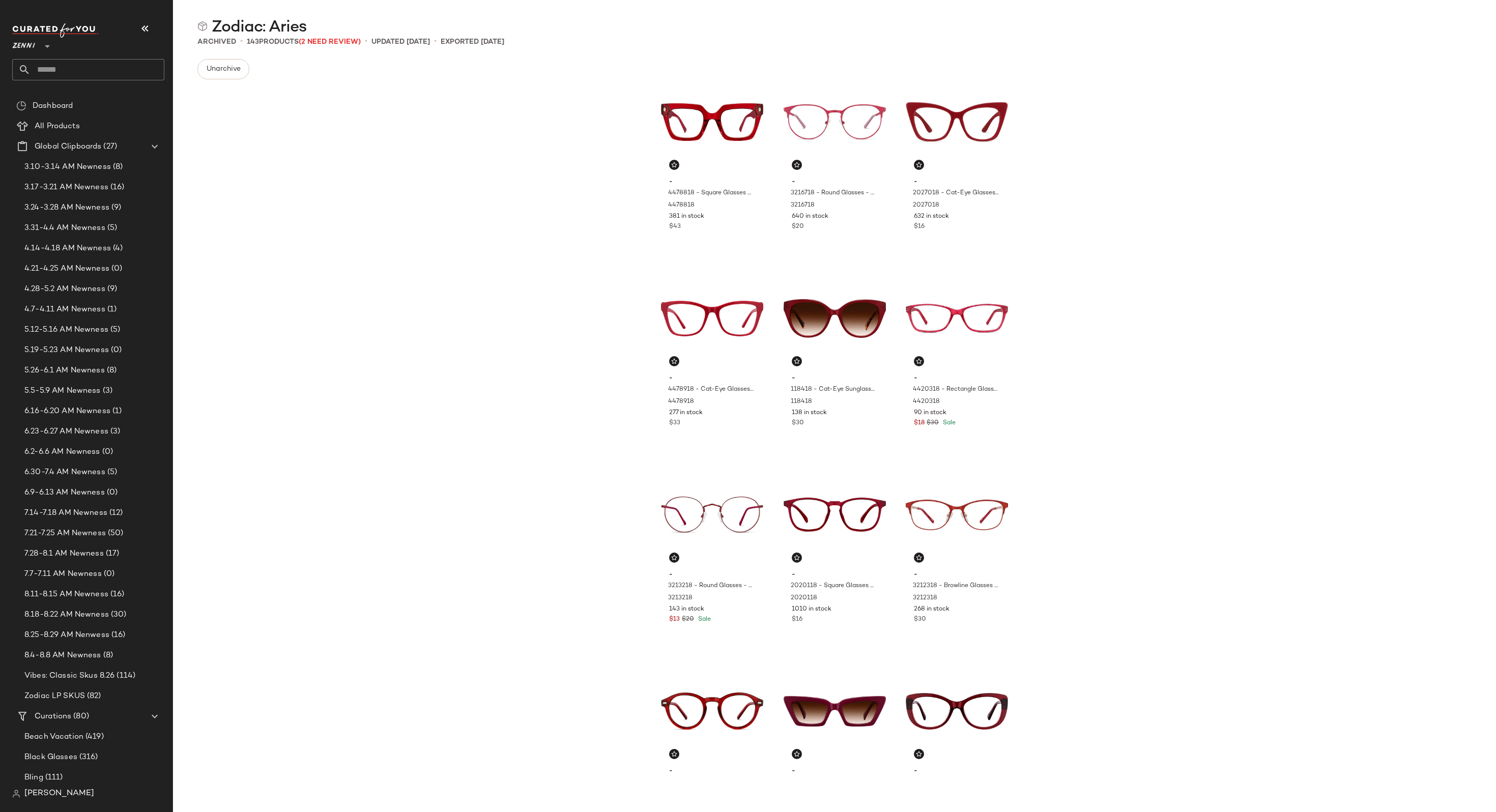
scroll to position [24, 0]
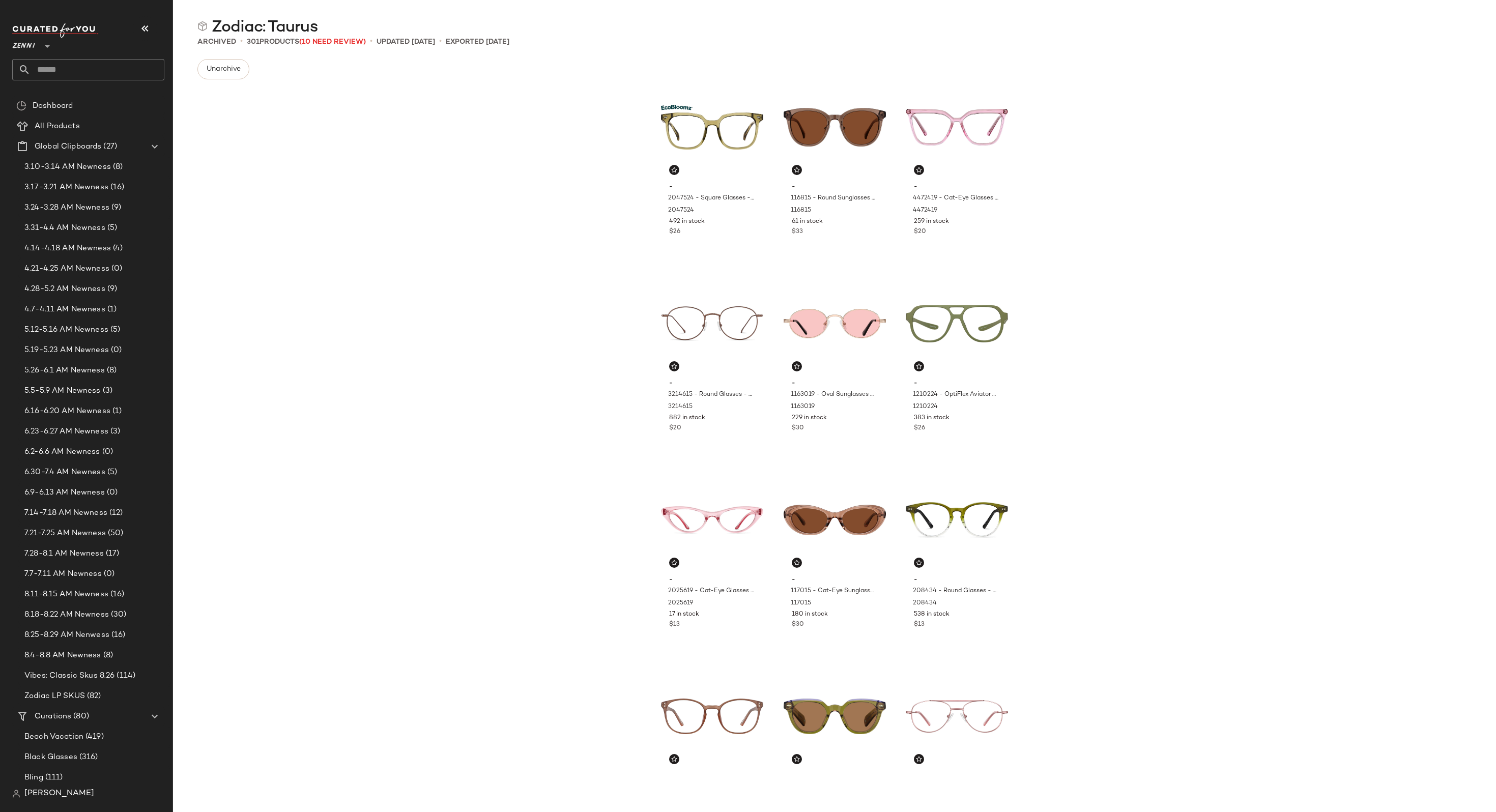
scroll to position [19, 0]
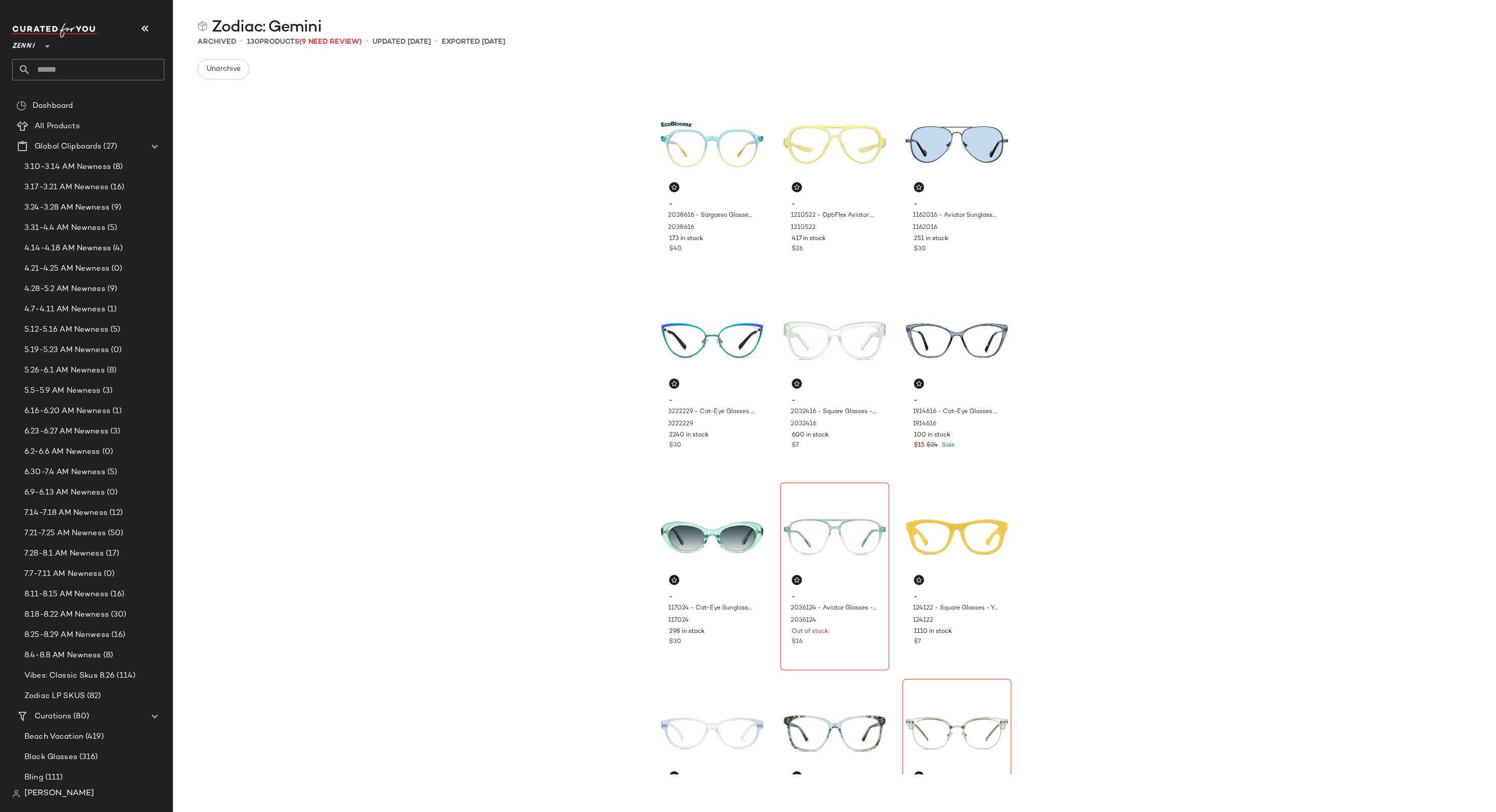
click at [357, 481] on div "- 2038616 - Sargasso Glasses - Oceana - recycled_pet 2038616 173 in stock $40 -…" at bounding box center [834, 431] width 1323 height 687
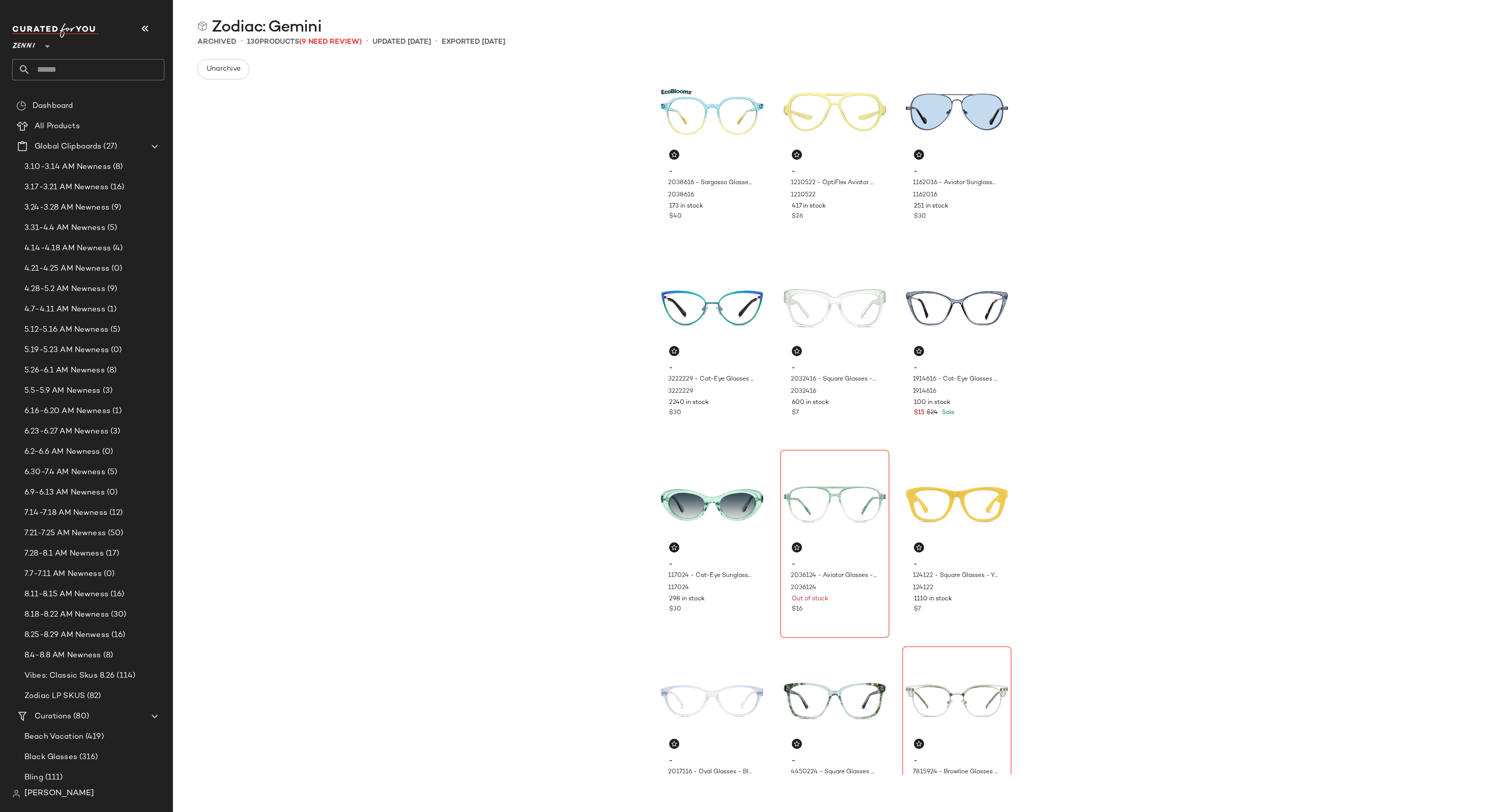
scroll to position [34, 0]
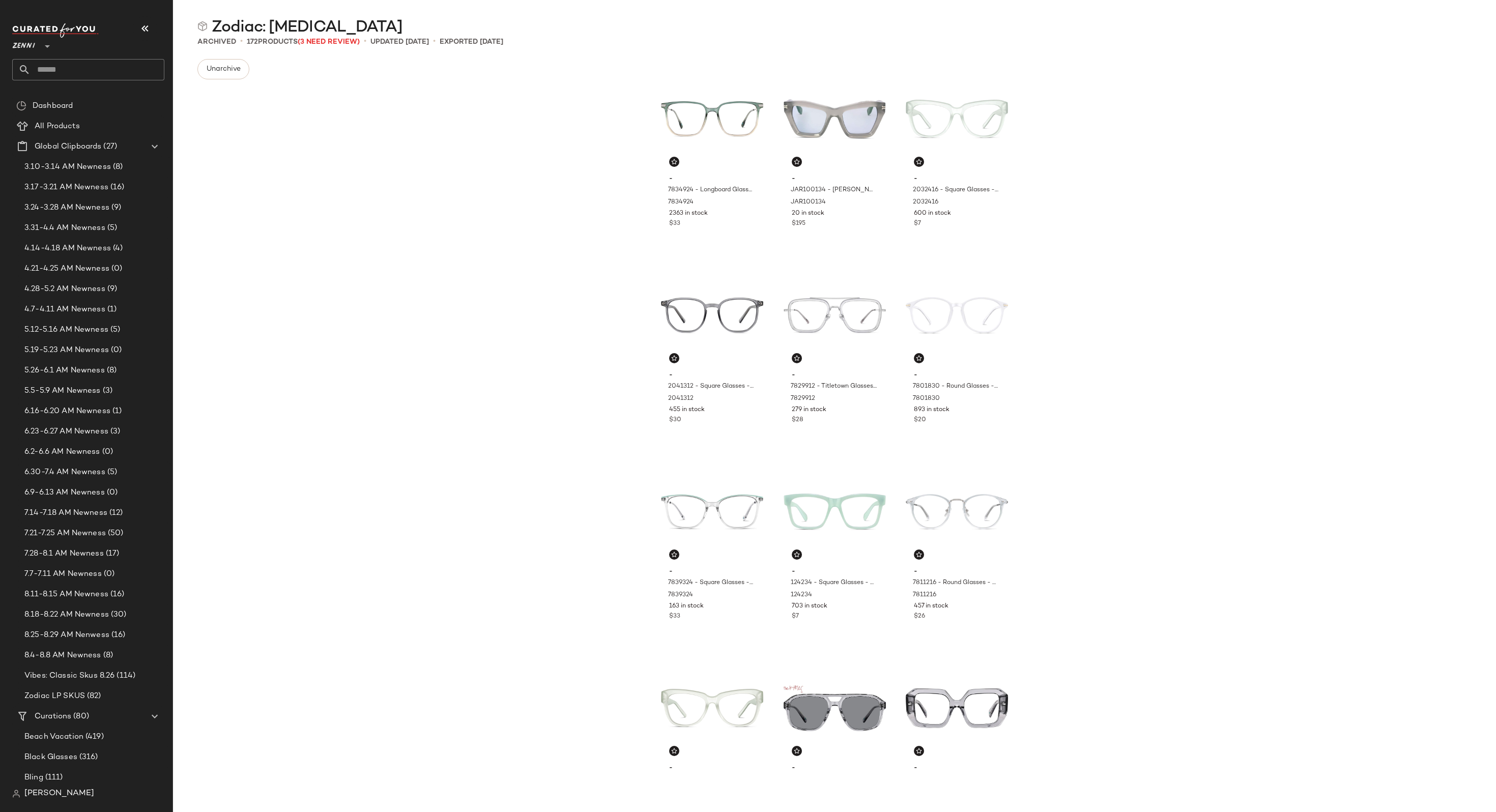
scroll to position [22, 0]
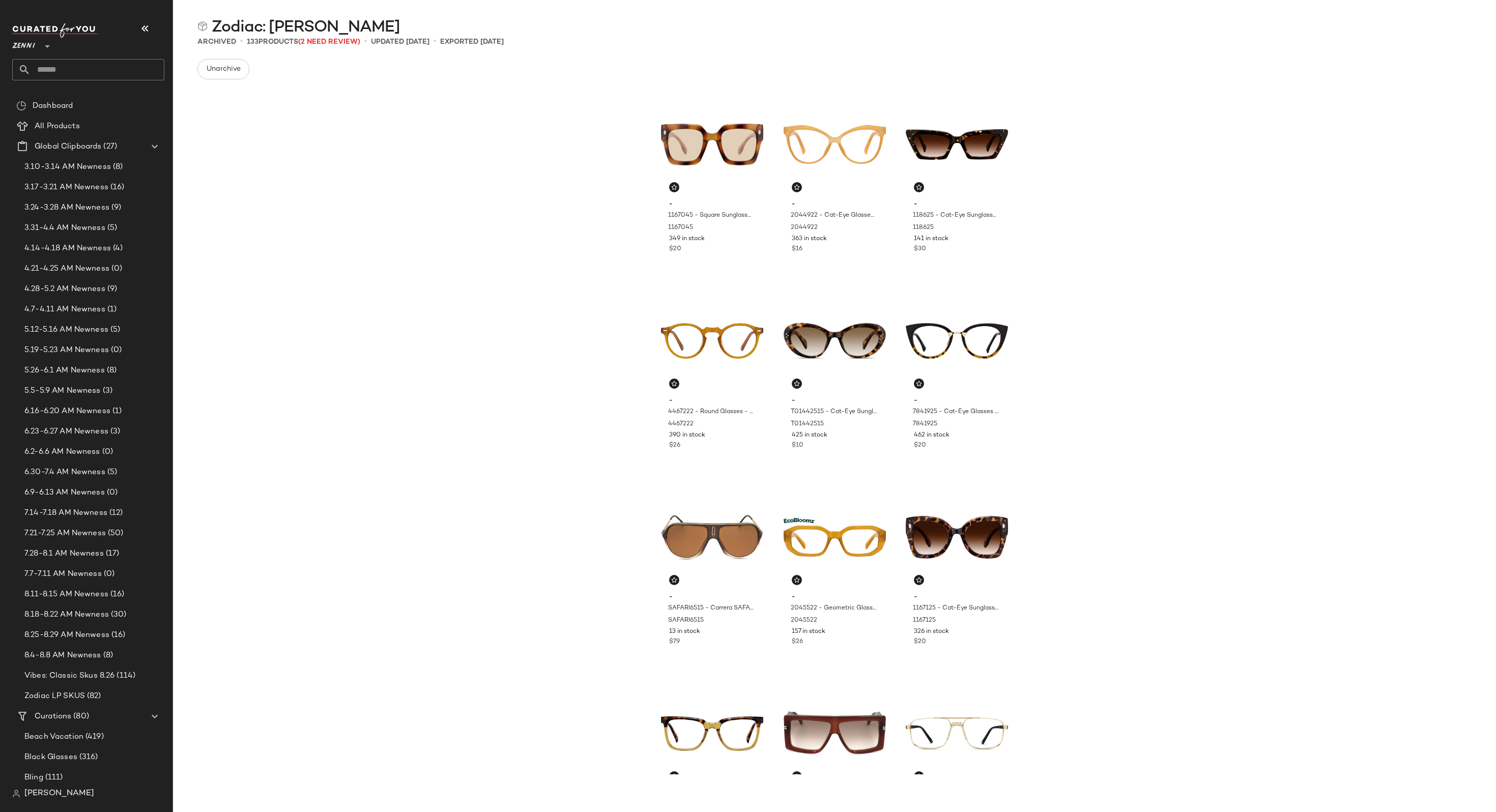
click at [384, 377] on div "- 1167045 - Square Sunglasses - Tortoiseshell - Plastic 1167045 349 in stock $2…" at bounding box center [834, 431] width 1323 height 687
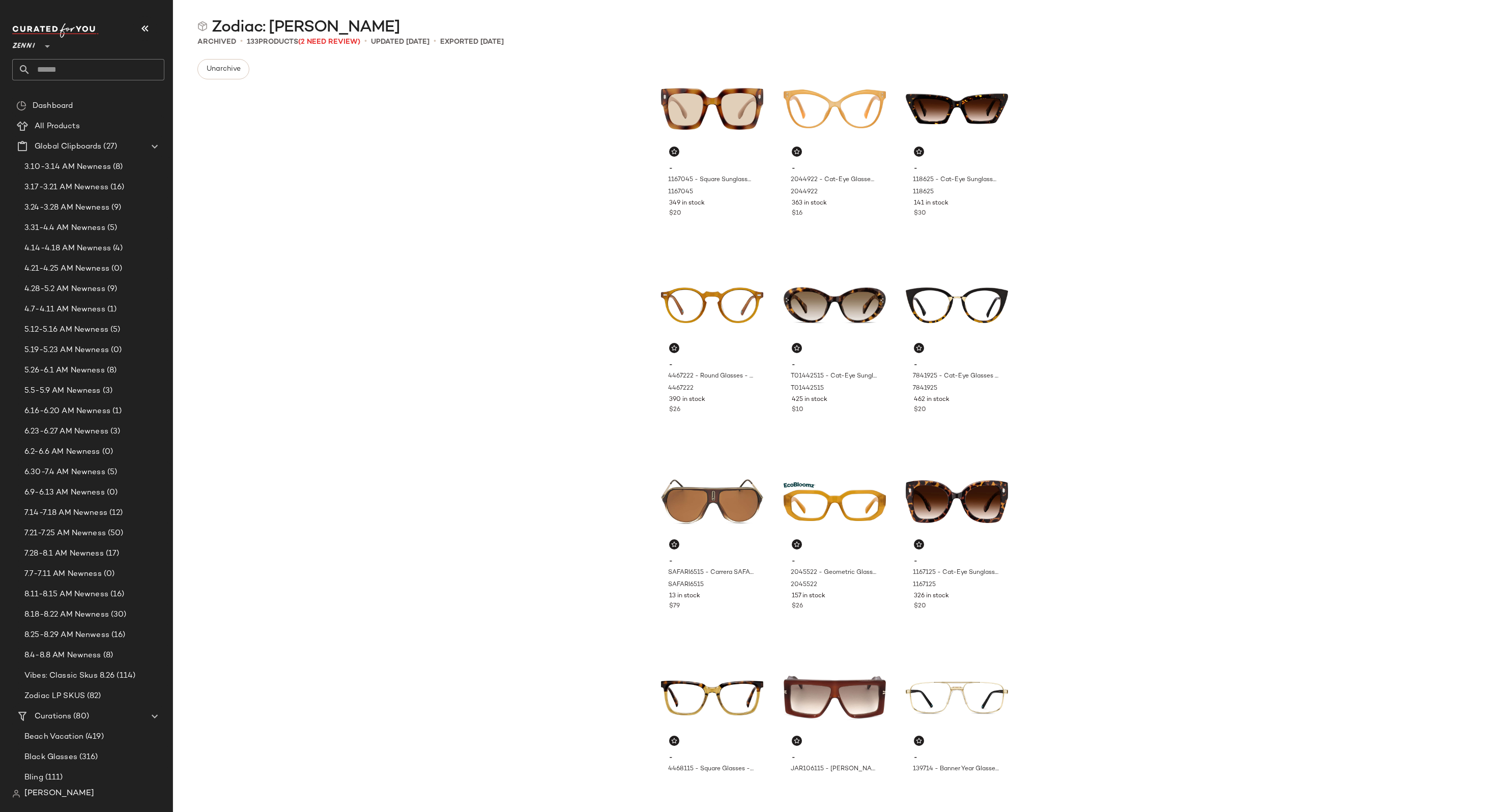
scroll to position [33, 0]
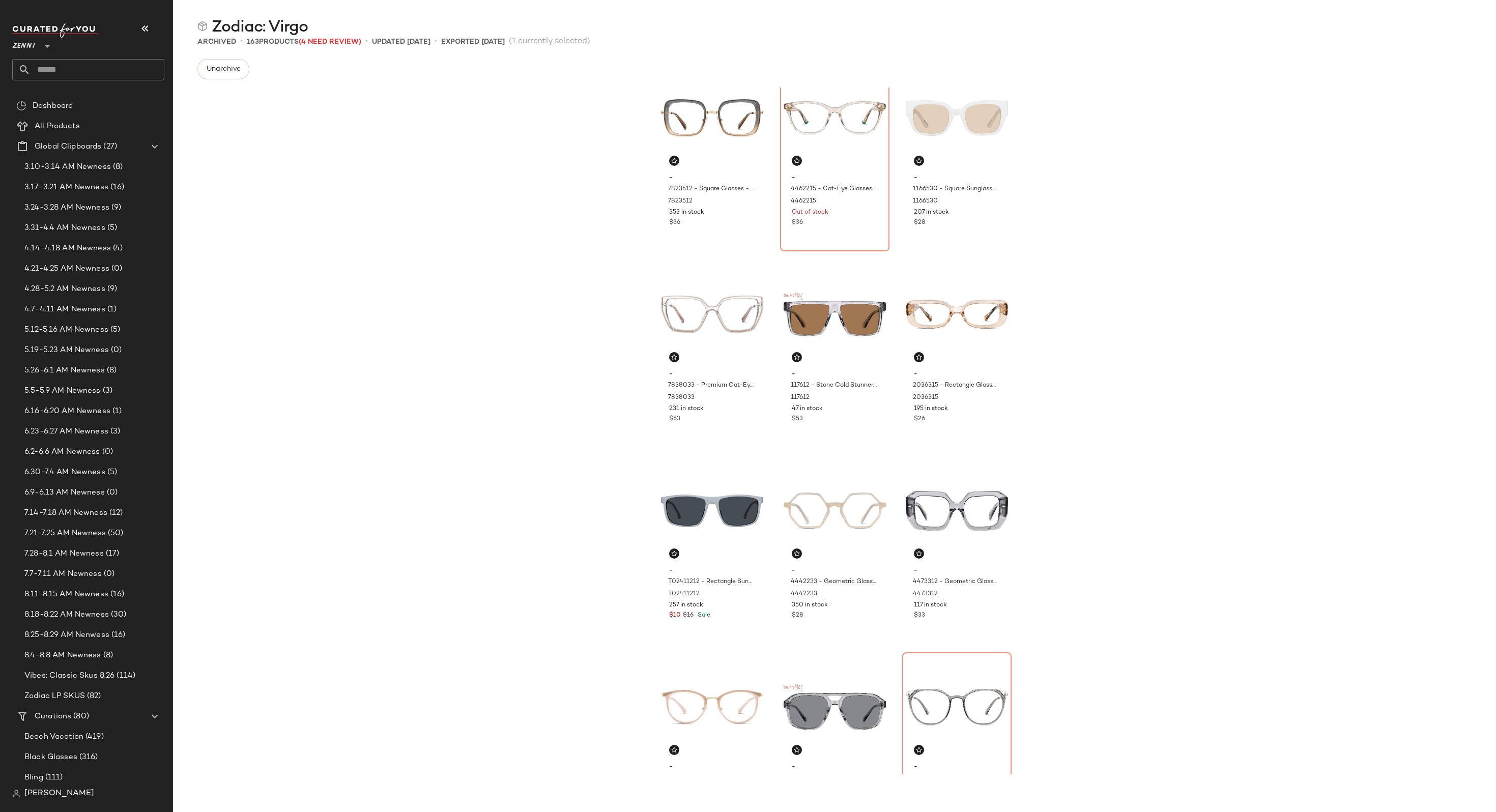
scroll to position [34, 0]
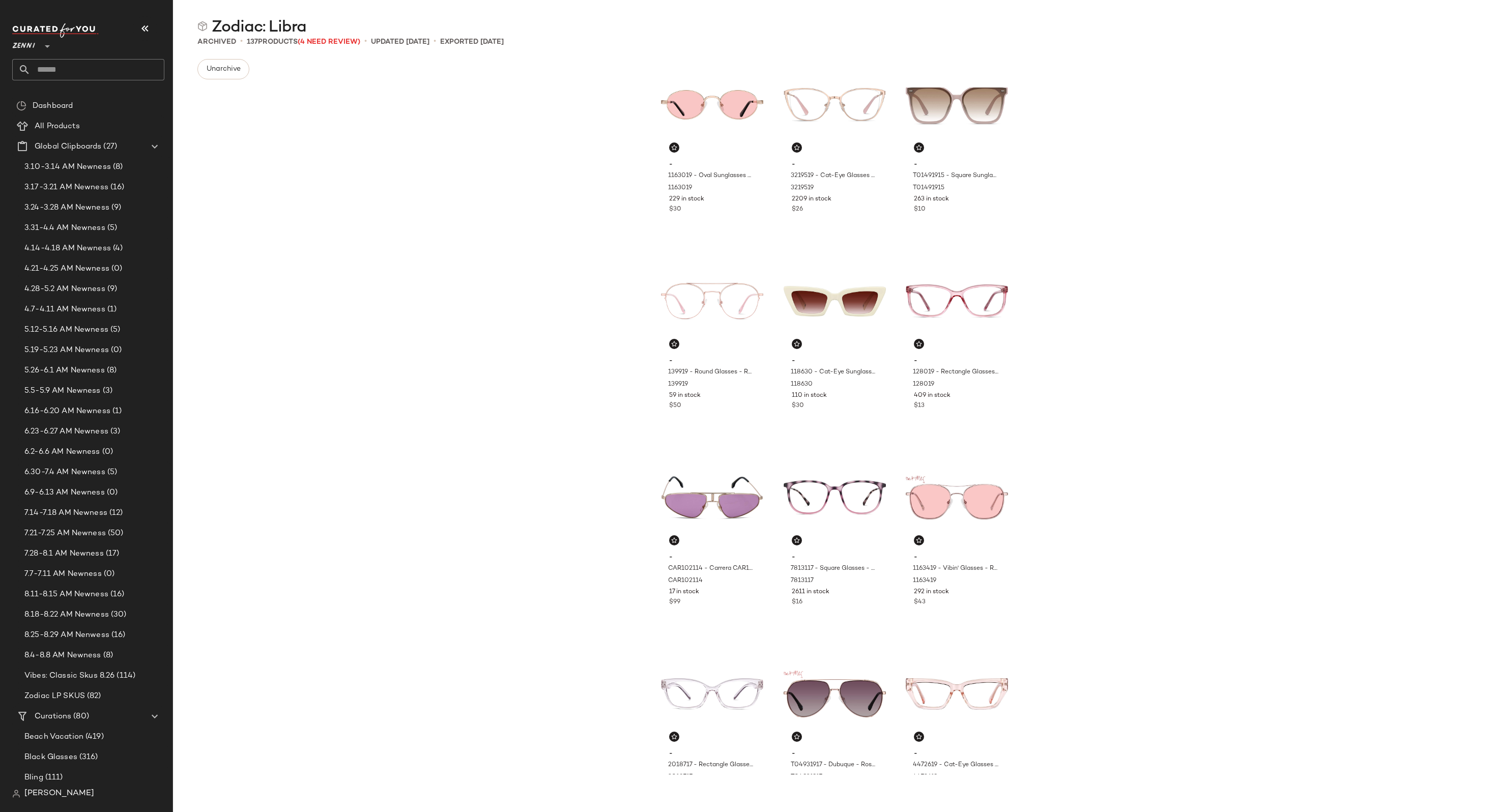
scroll to position [34, 0]
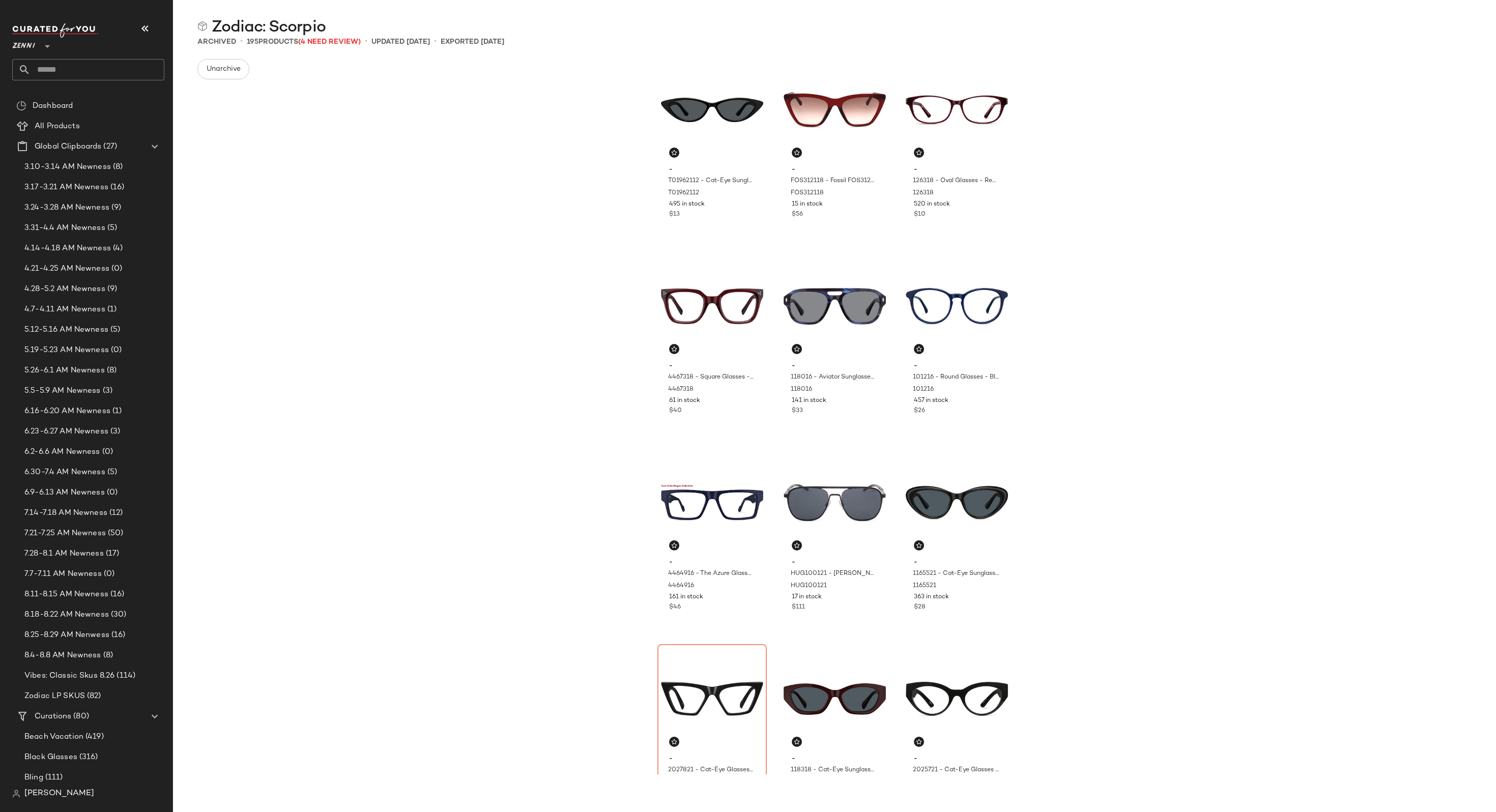
scroll to position [37, 0]
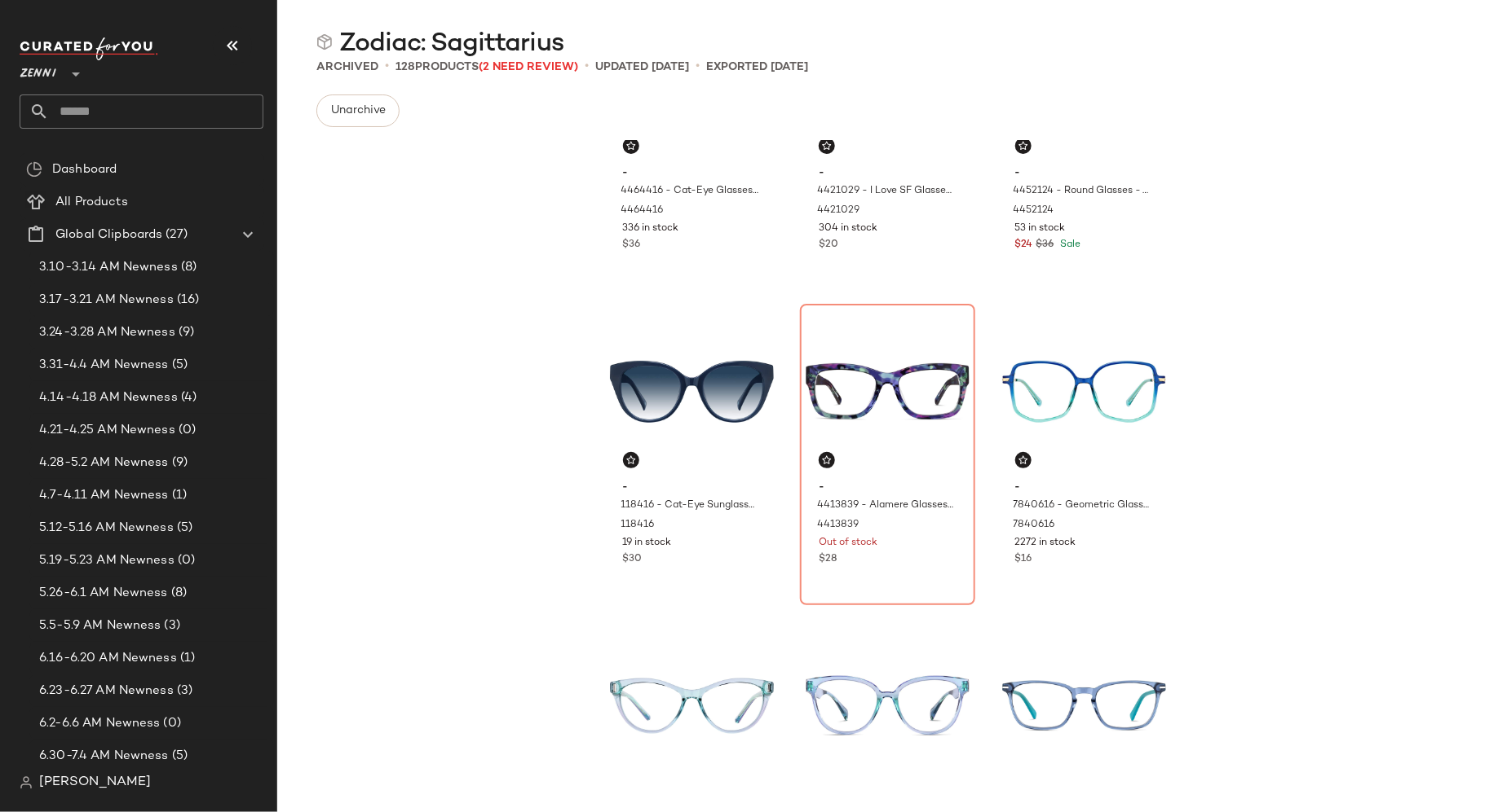
scroll to position [798, 0]
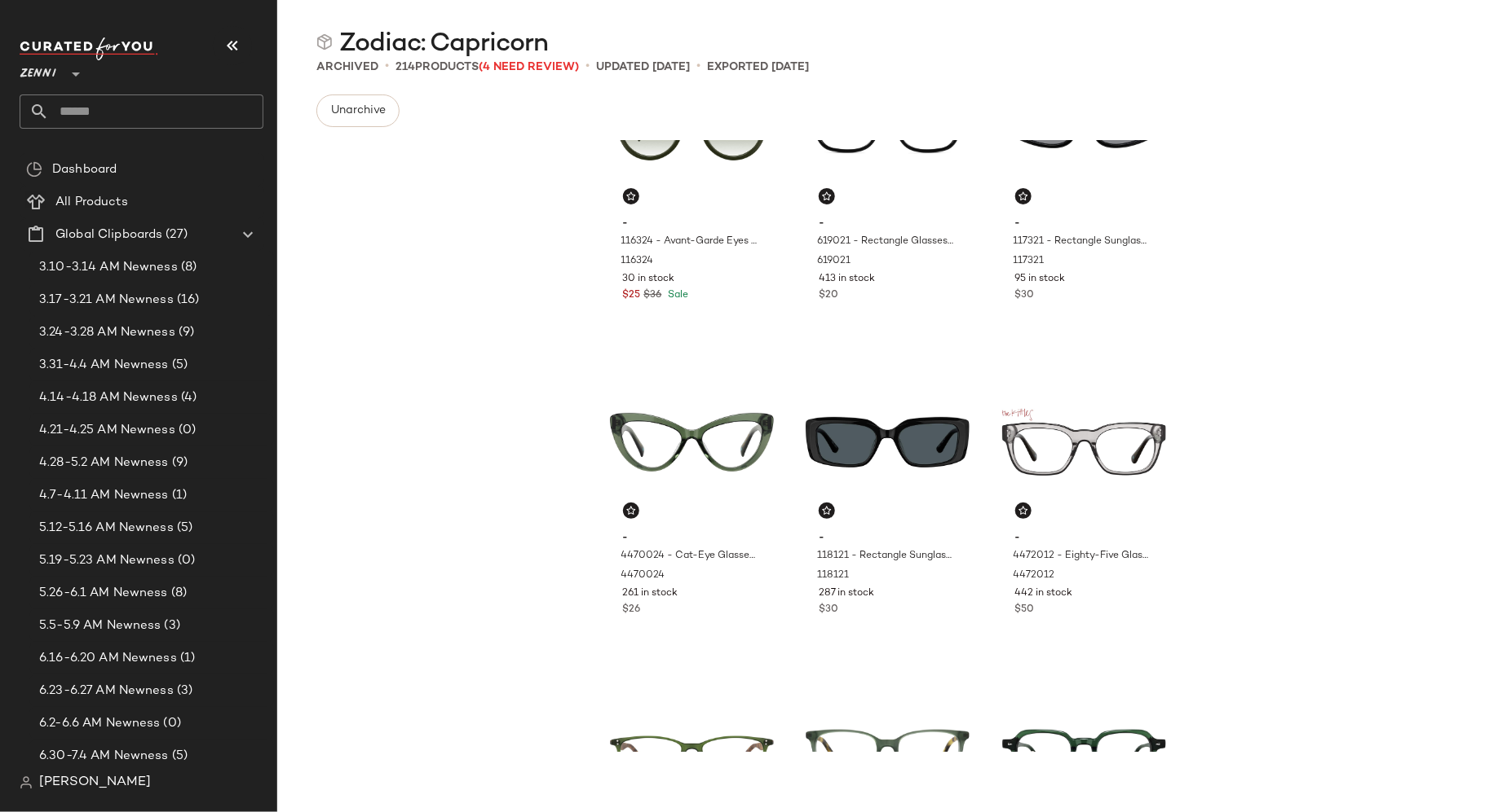
scroll to position [752, 0]
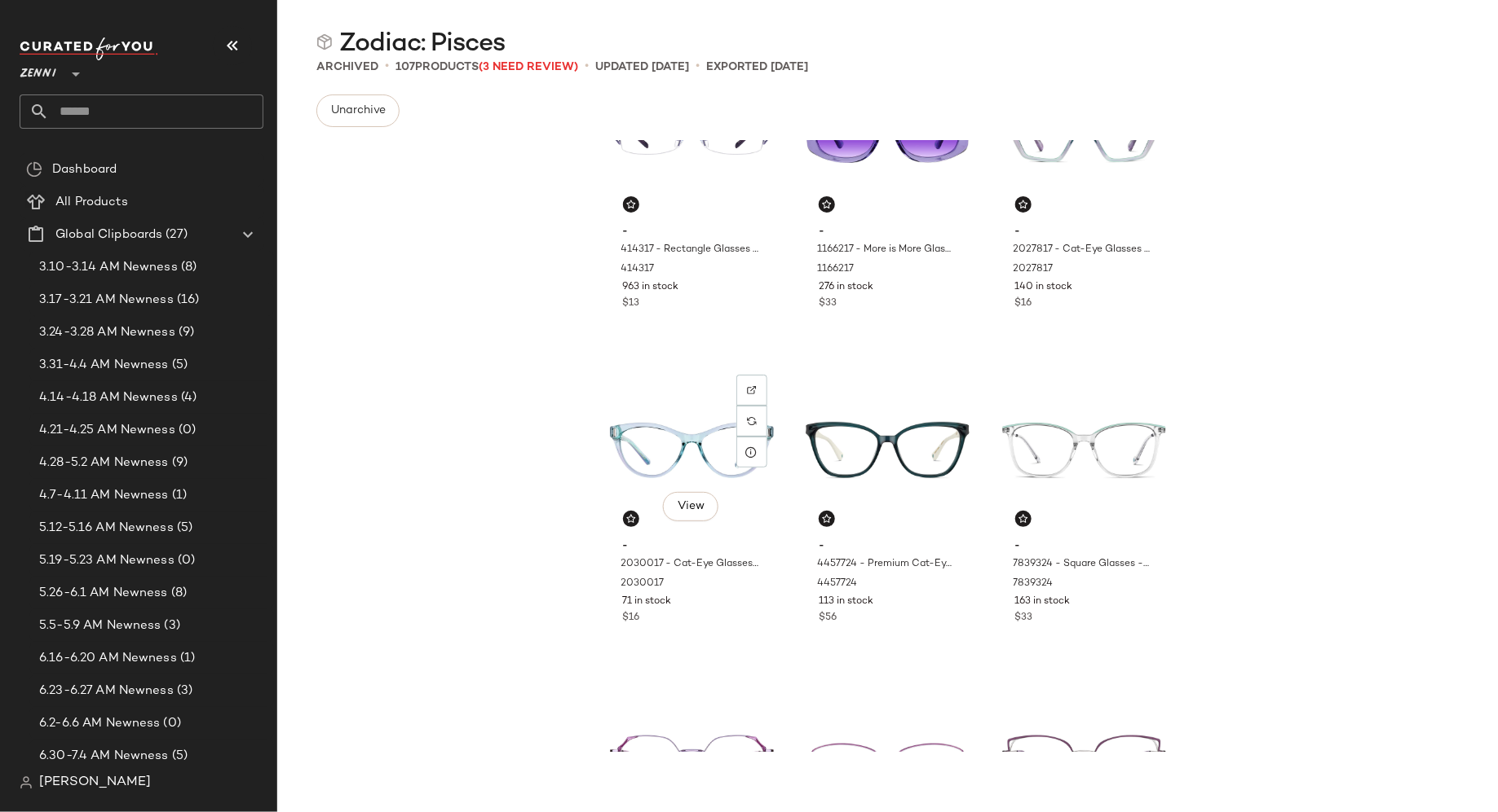
scroll to position [739, 0]
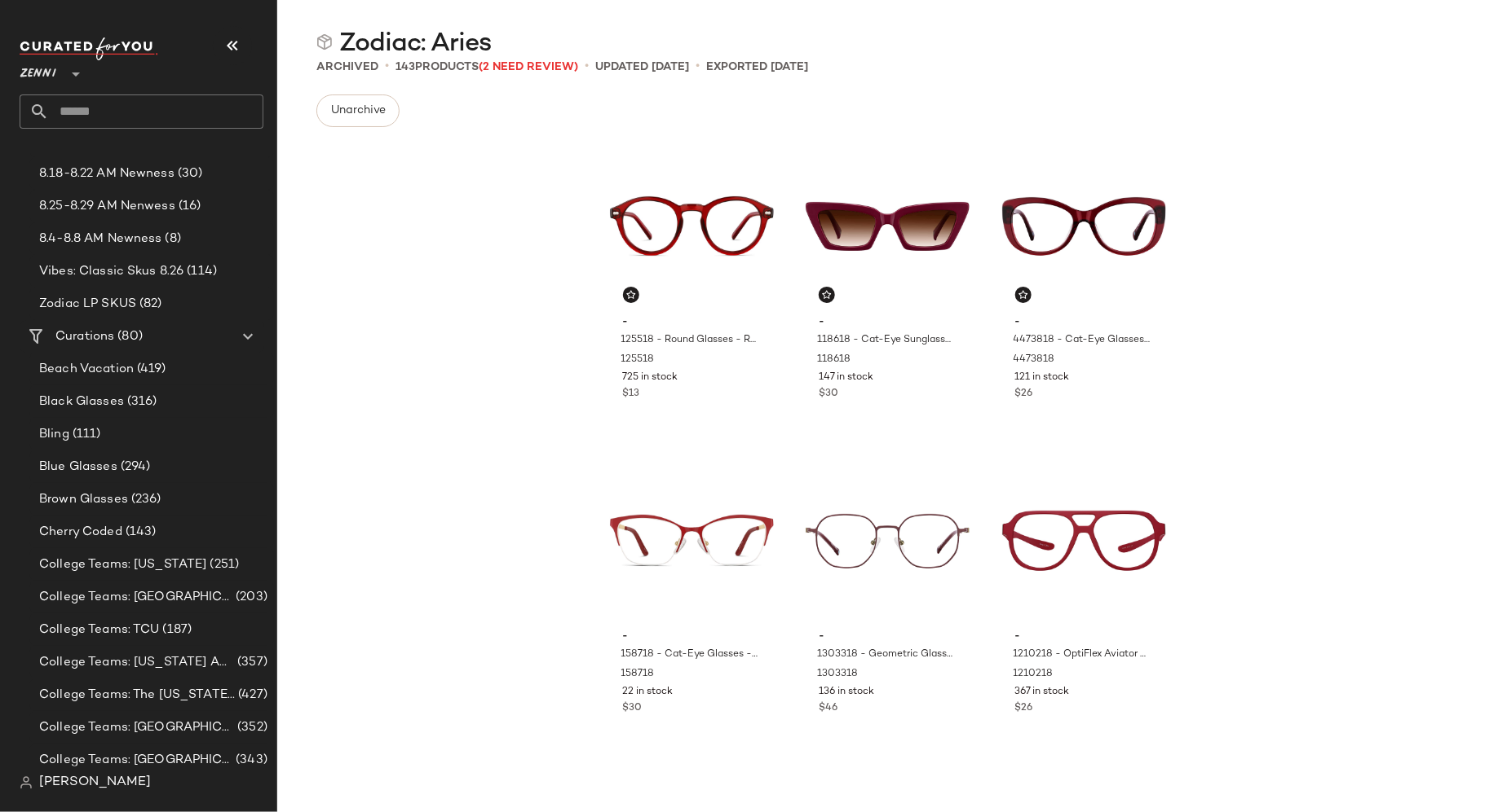
scroll to position [1175, 0]
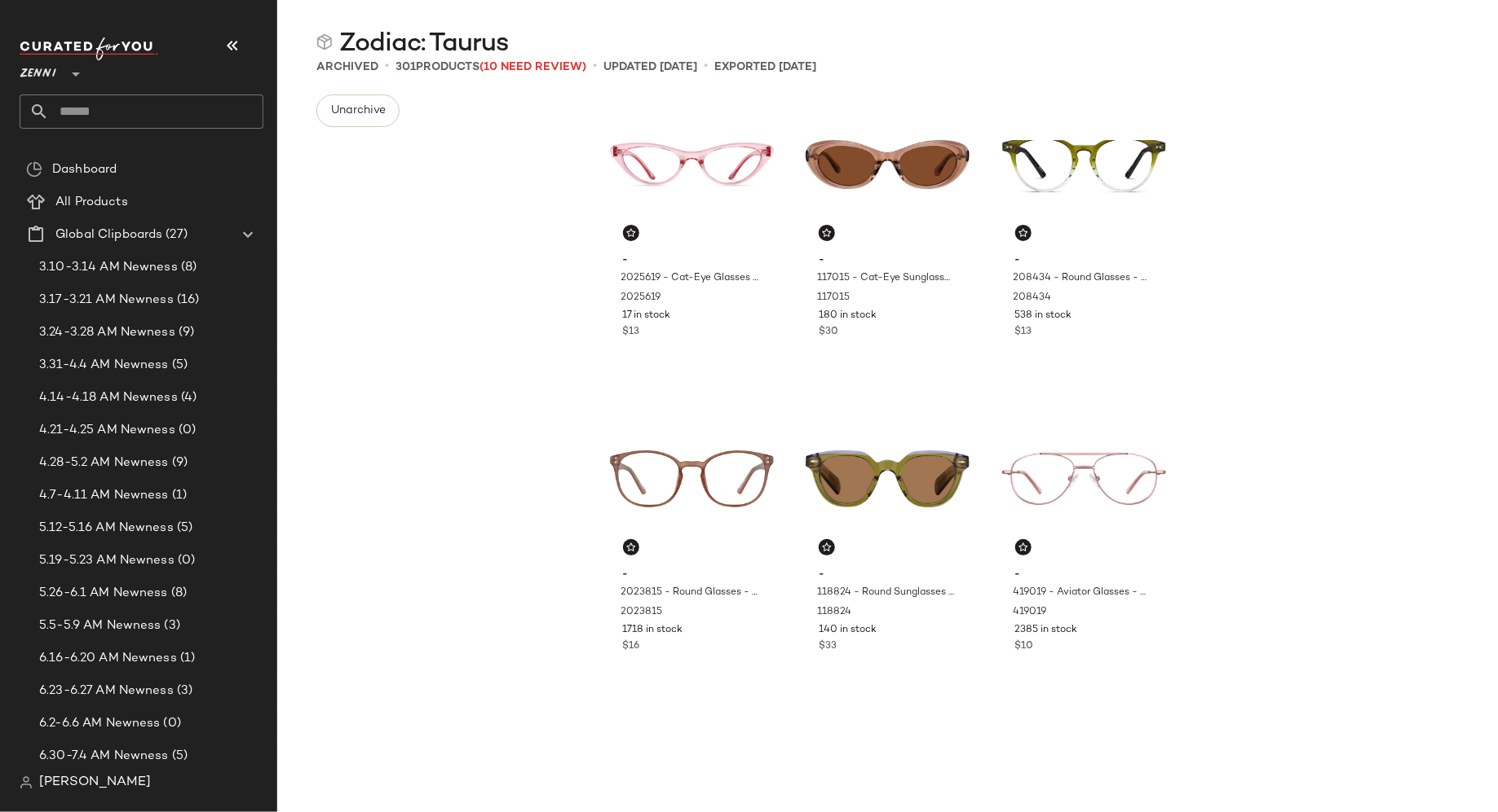
scroll to position [722, 0]
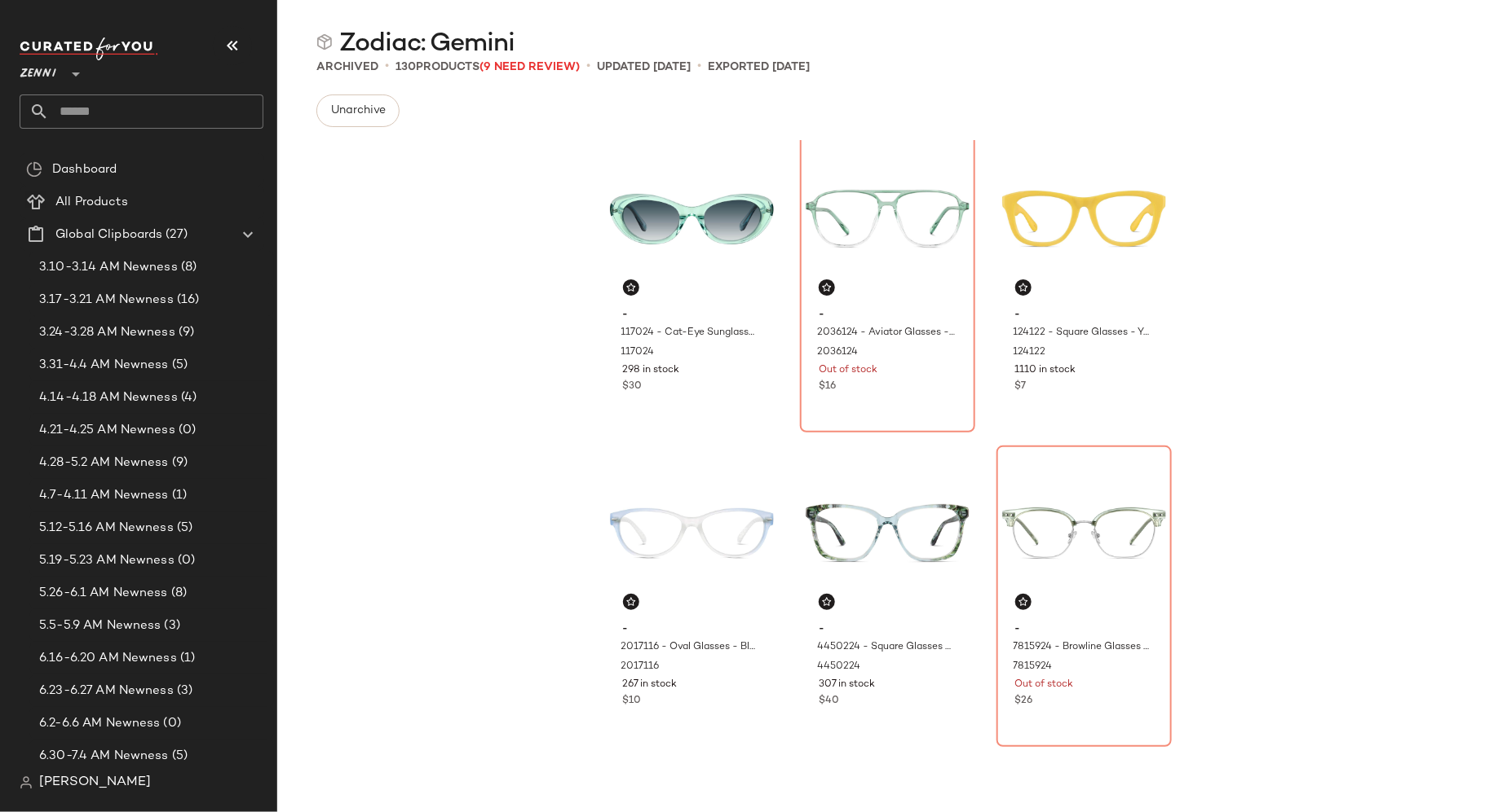
scroll to position [656, 0]
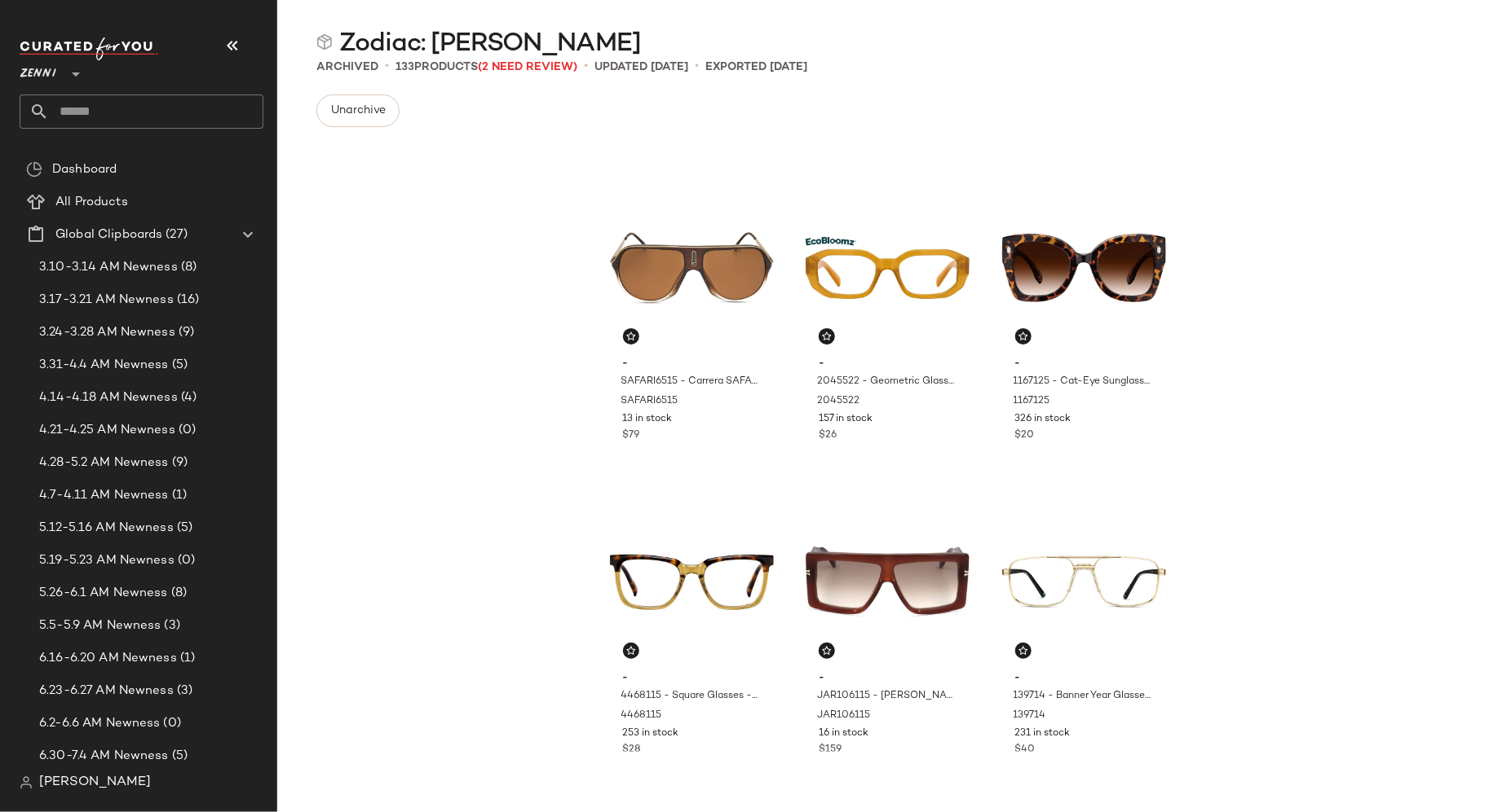
scroll to position [673, 0]
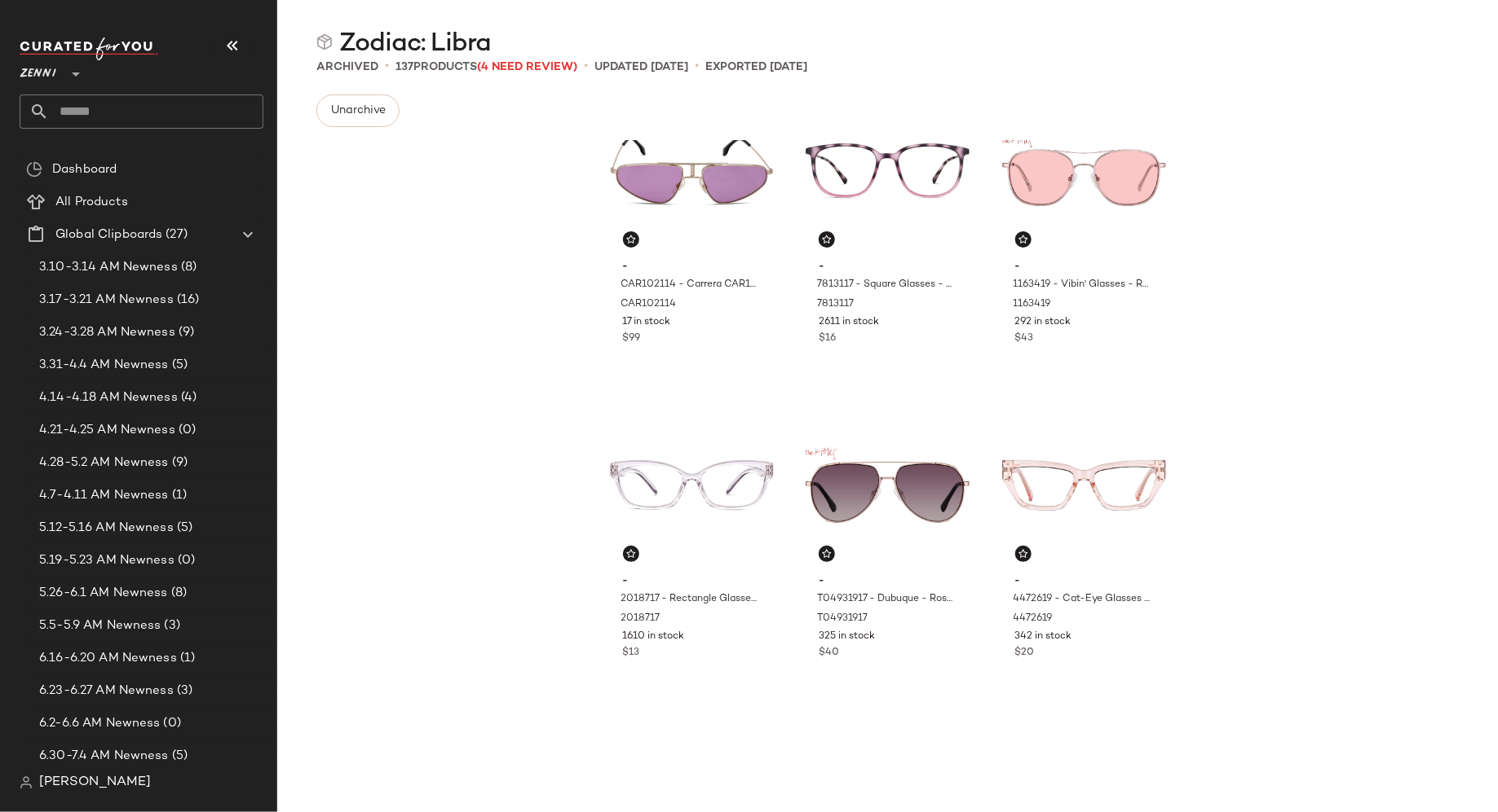
scroll to position [707, 0]
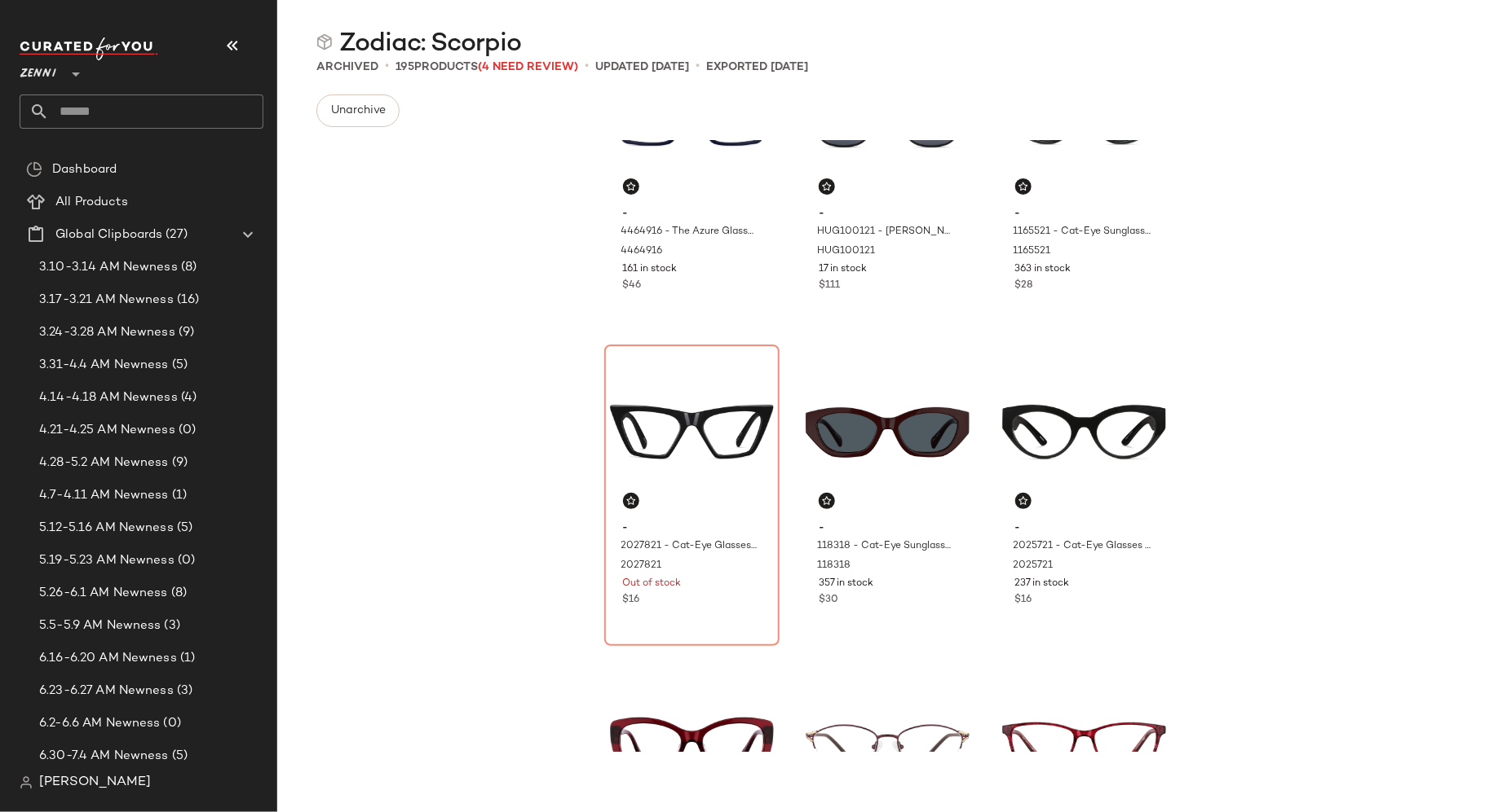
scroll to position [756, 0]
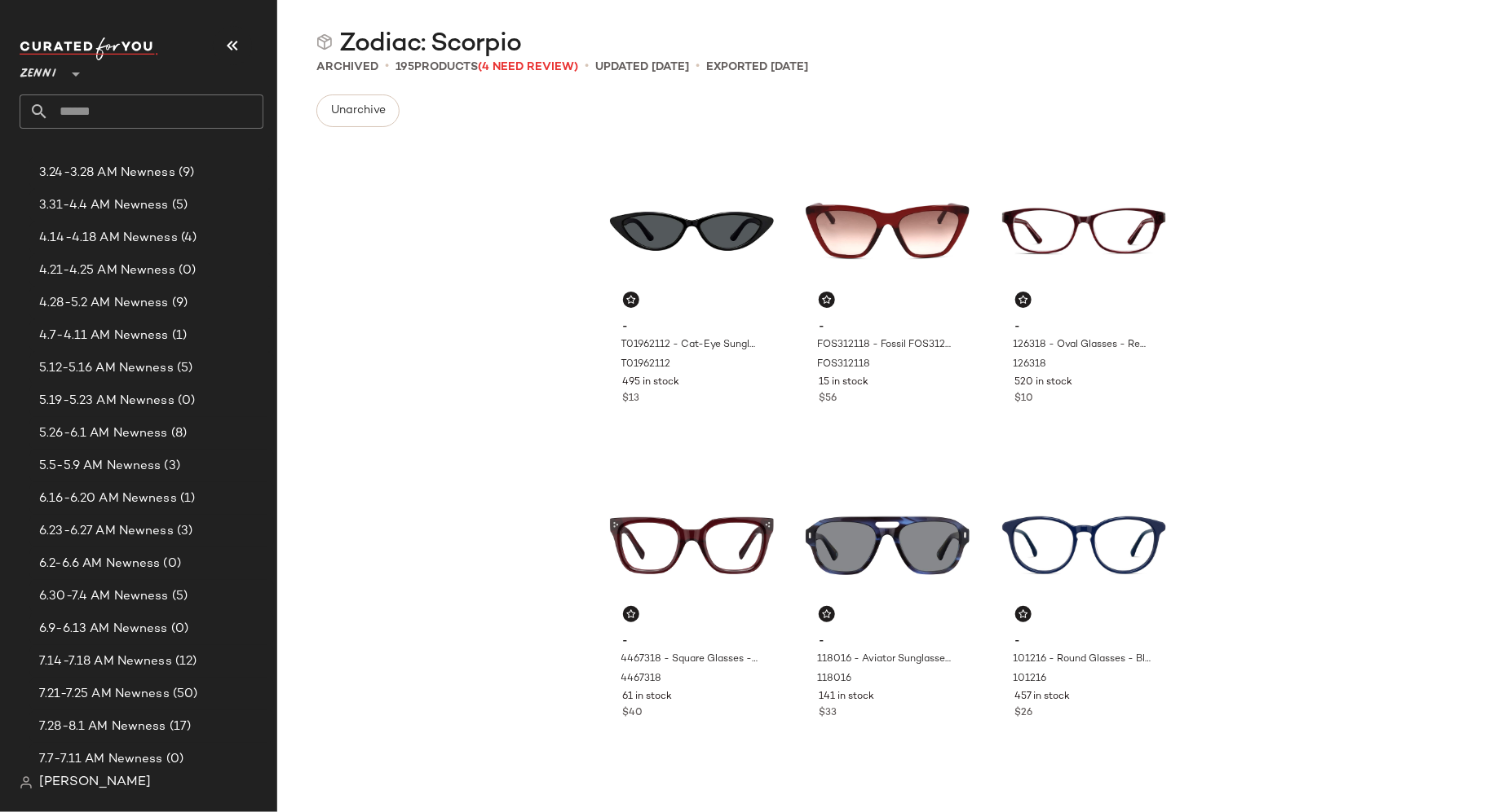
scroll to position [70, 0]
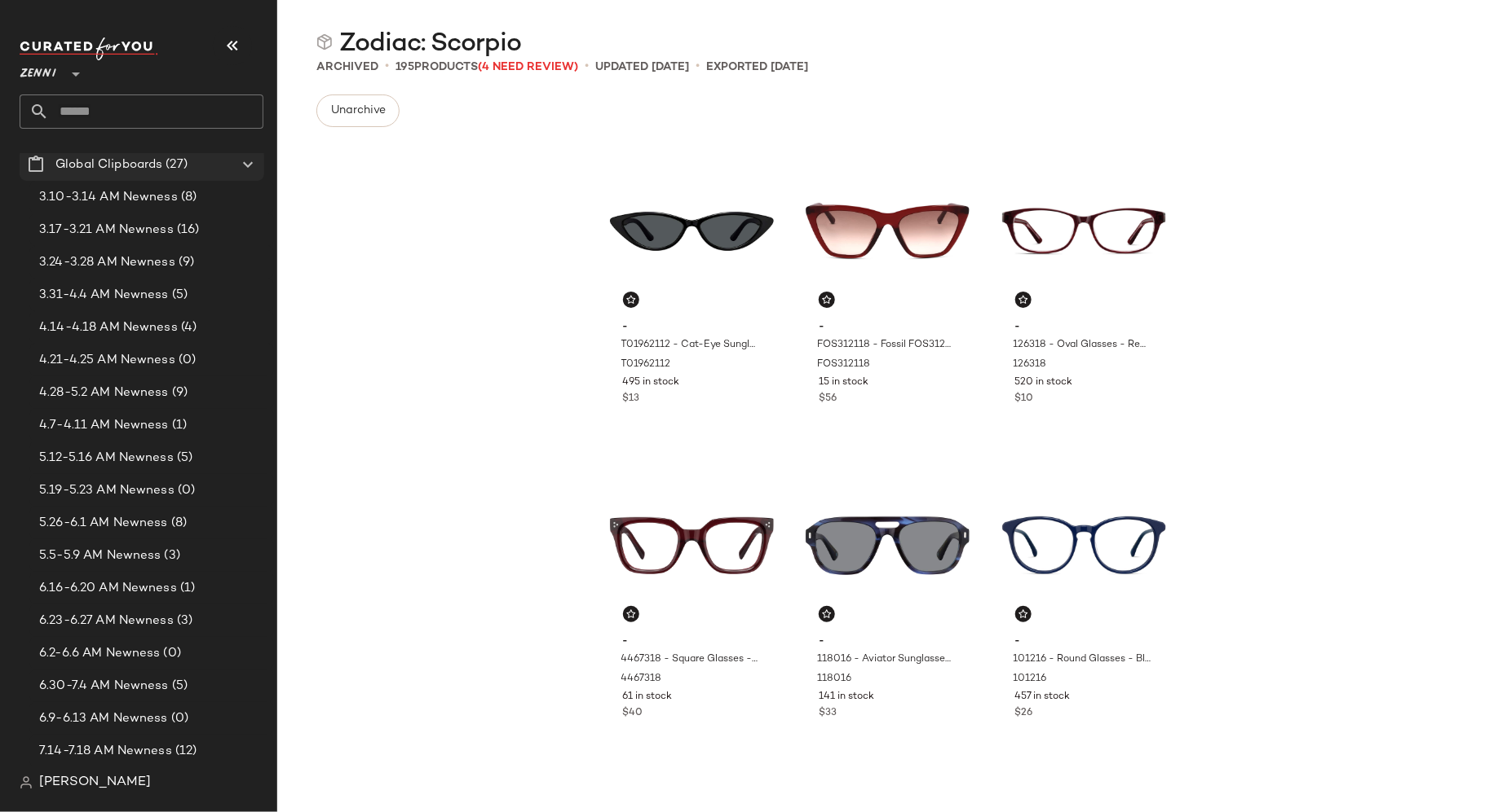
click at [250, 163] on icon at bounding box center [248, 165] width 19 height 19
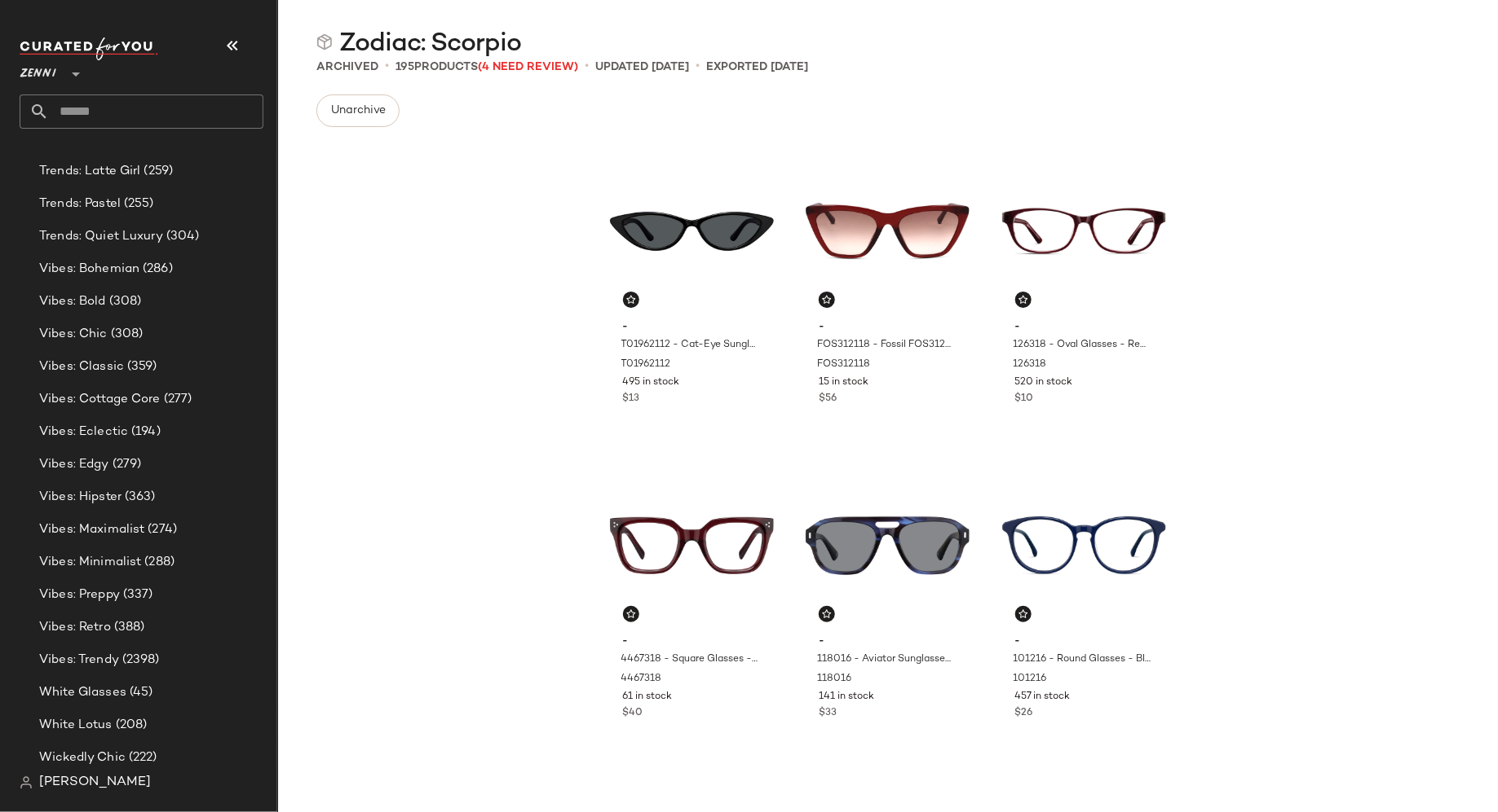
scroll to position [4078, 0]
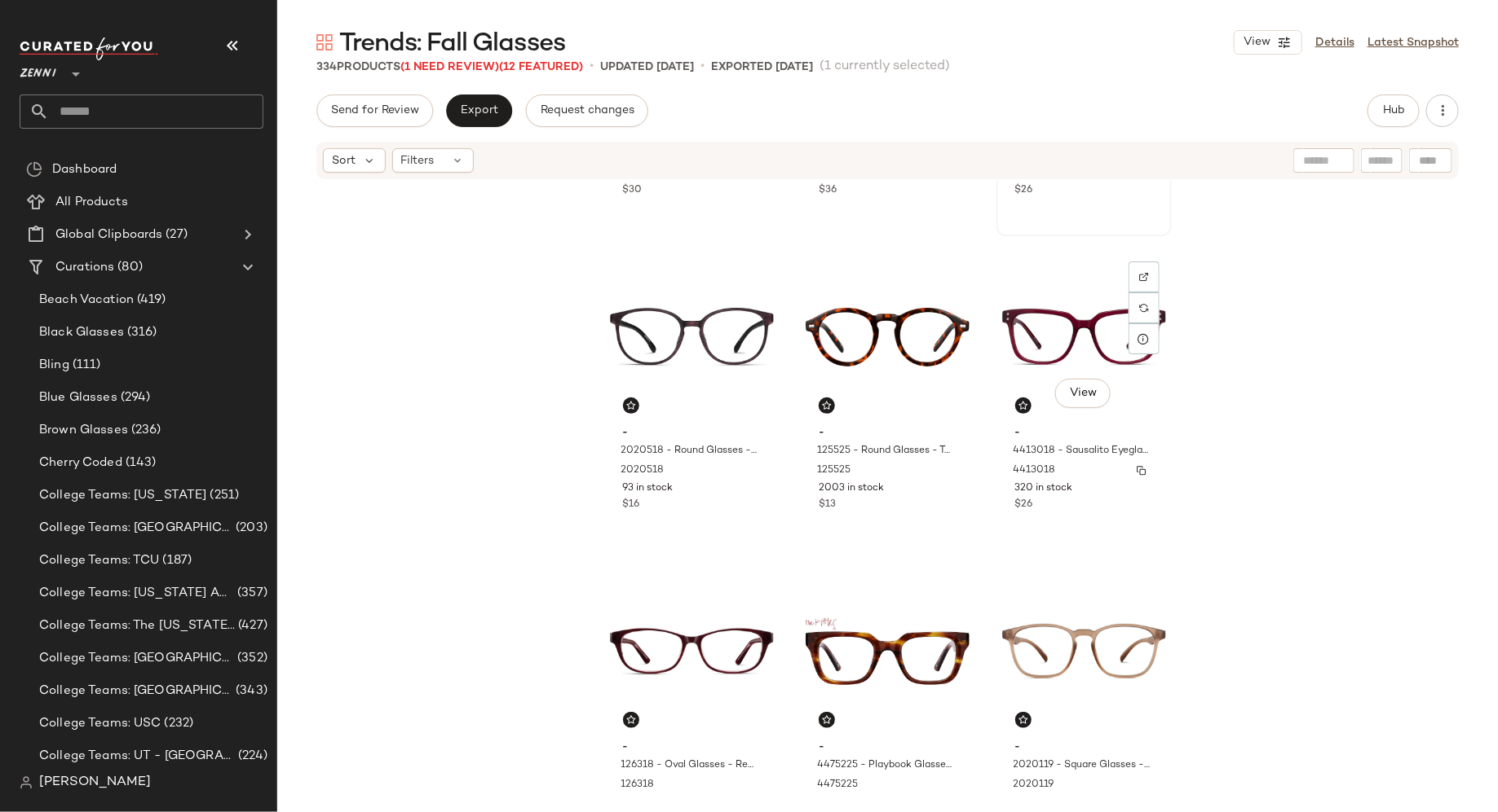
scroll to position [592, 0]
